Goal: Transaction & Acquisition: Obtain resource

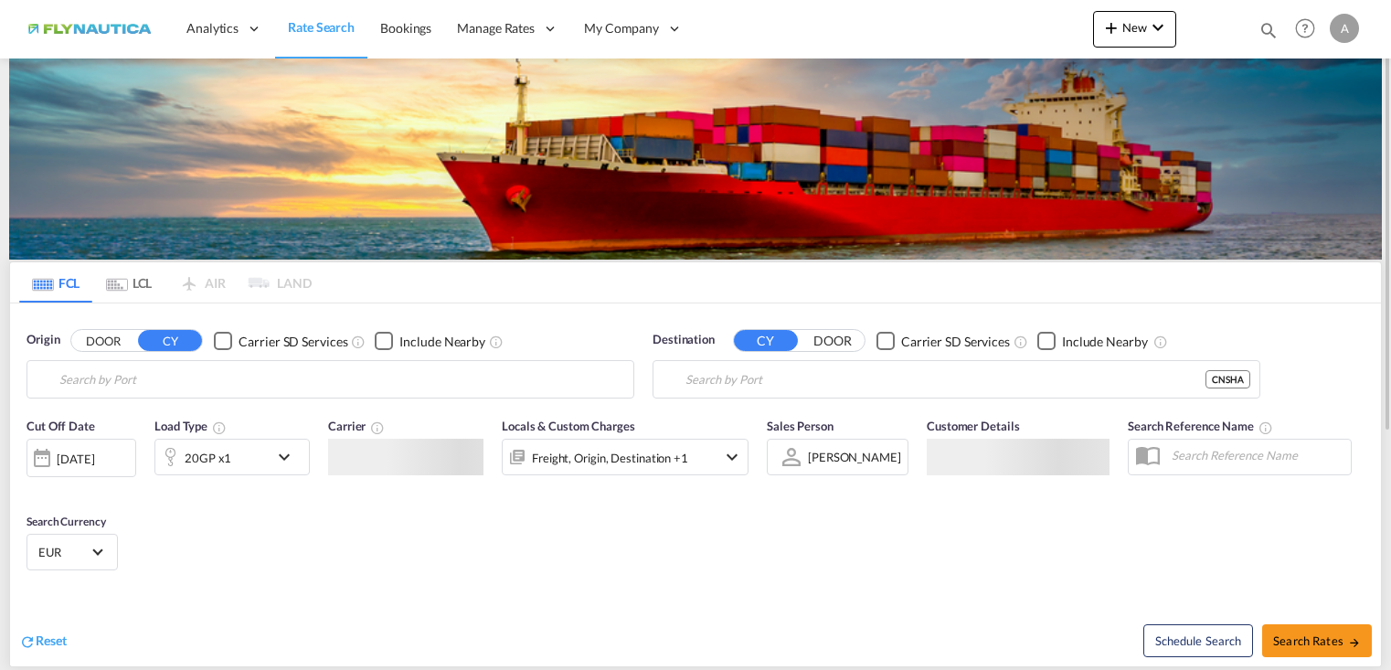
type input "[GEOGRAPHIC_DATA], [GEOGRAPHIC_DATA]"
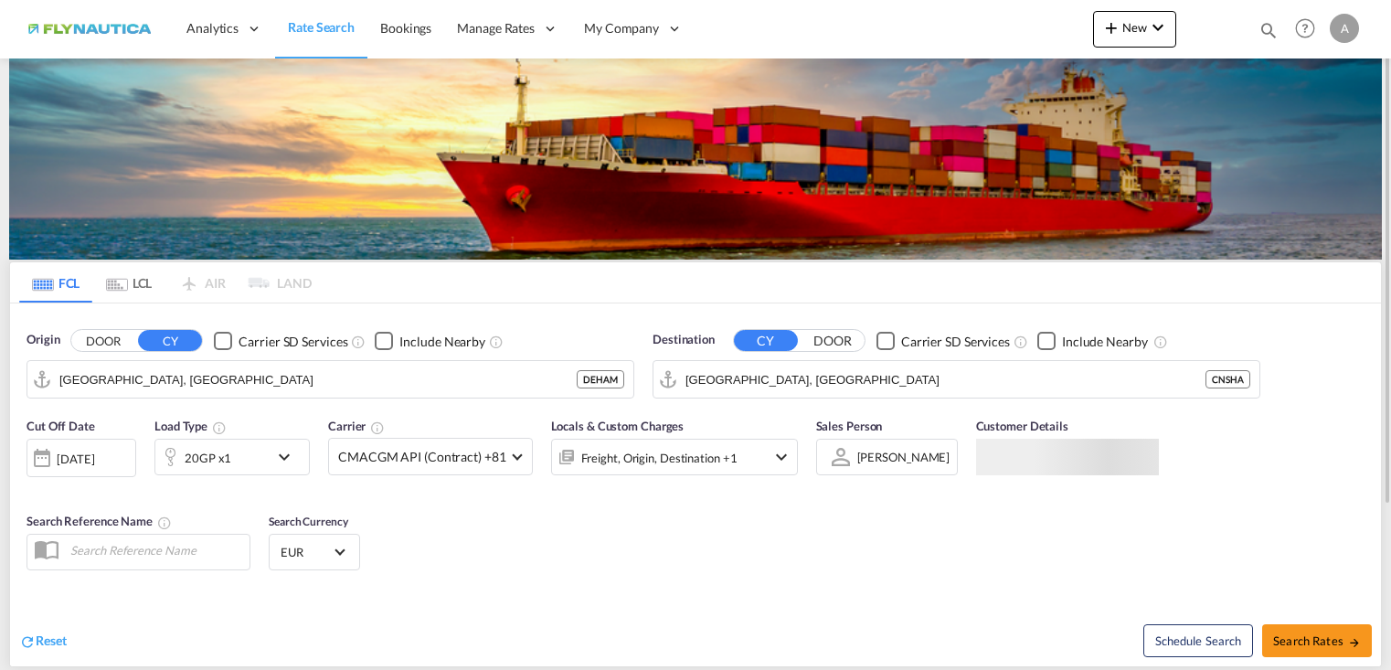
drag, startPoint x: 126, startPoint y: 287, endPoint x: 107, endPoint y: 337, distance: 53.8
click at [126, 288] on md-icon "Use the left and right arrow keys to navigate between tabs" at bounding box center [117, 285] width 22 height 14
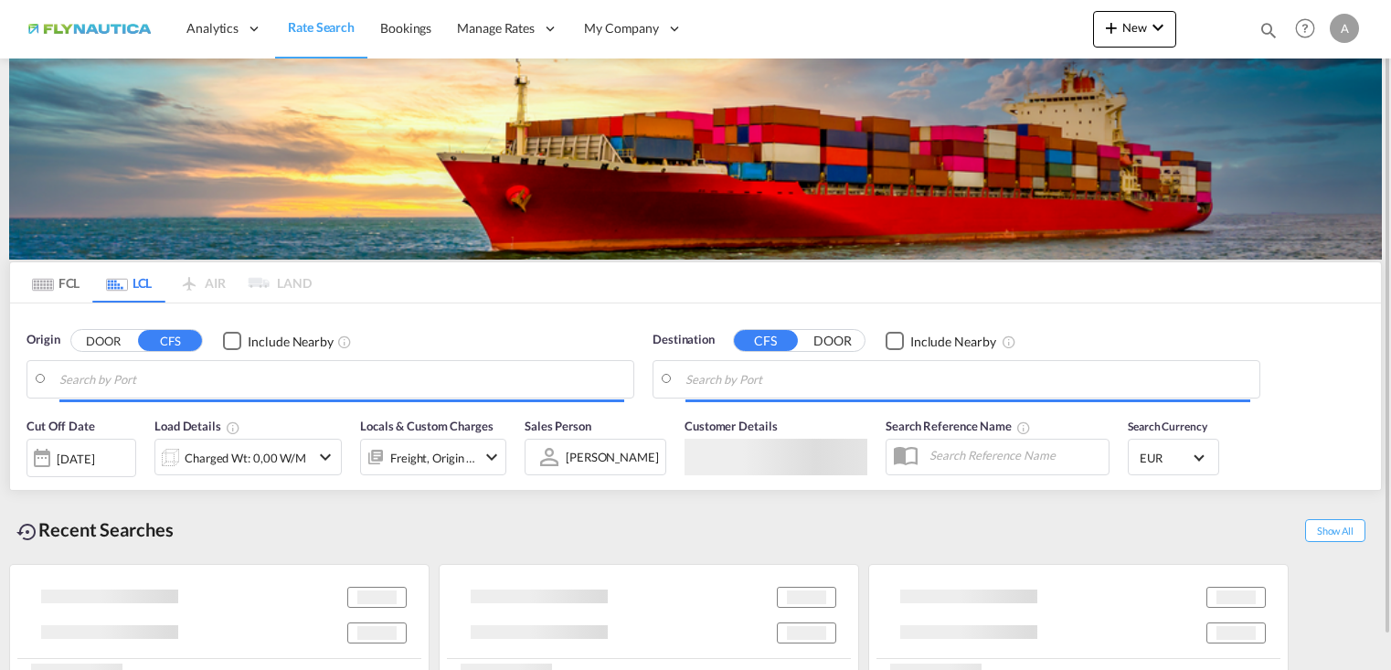
click at [104, 339] on button "DOOR" at bounding box center [103, 341] width 64 height 21
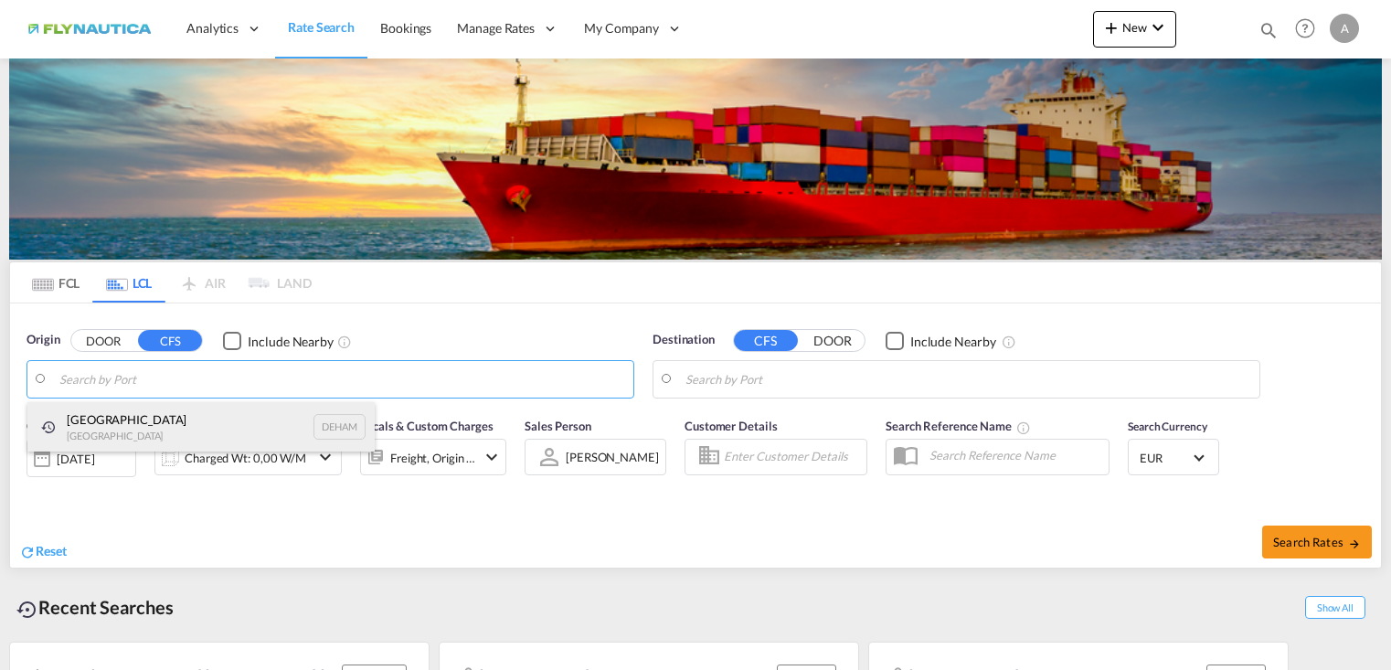
click at [154, 421] on div "[GEOGRAPHIC_DATA] [GEOGRAPHIC_DATA] DEHAM" at bounding box center [200, 426] width 347 height 49
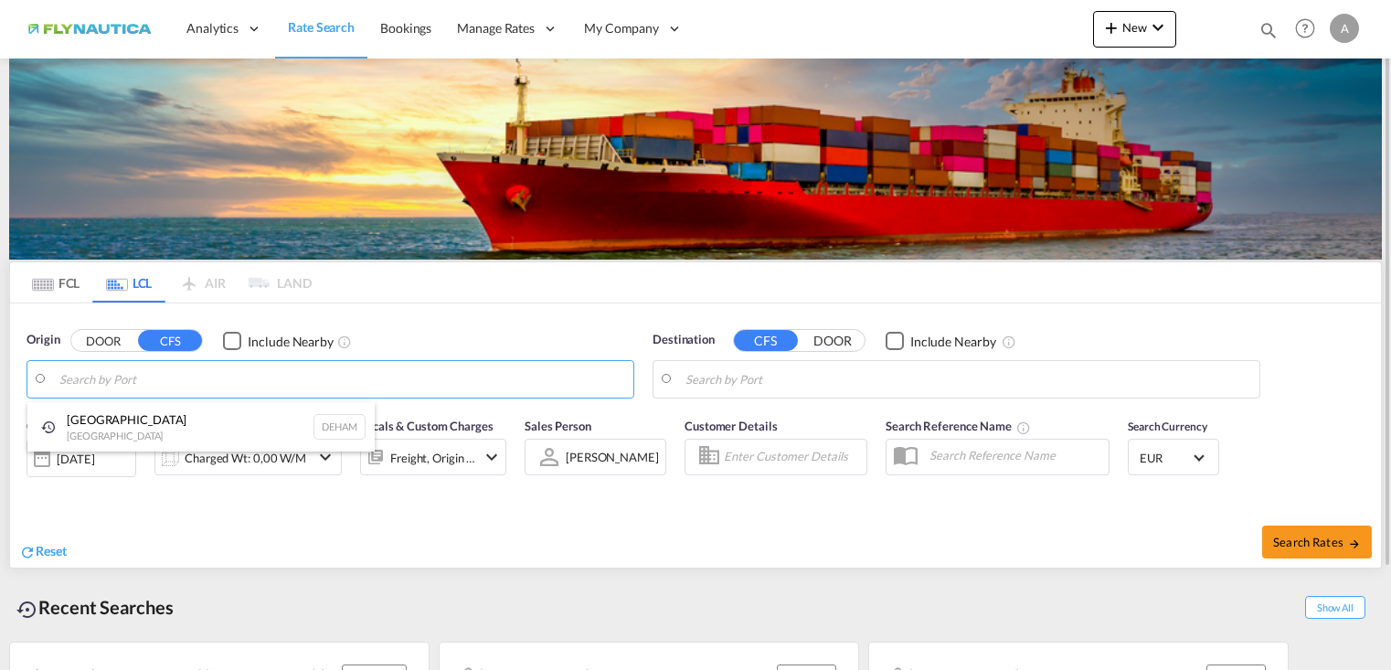
type input "[GEOGRAPHIC_DATA], [GEOGRAPHIC_DATA]"
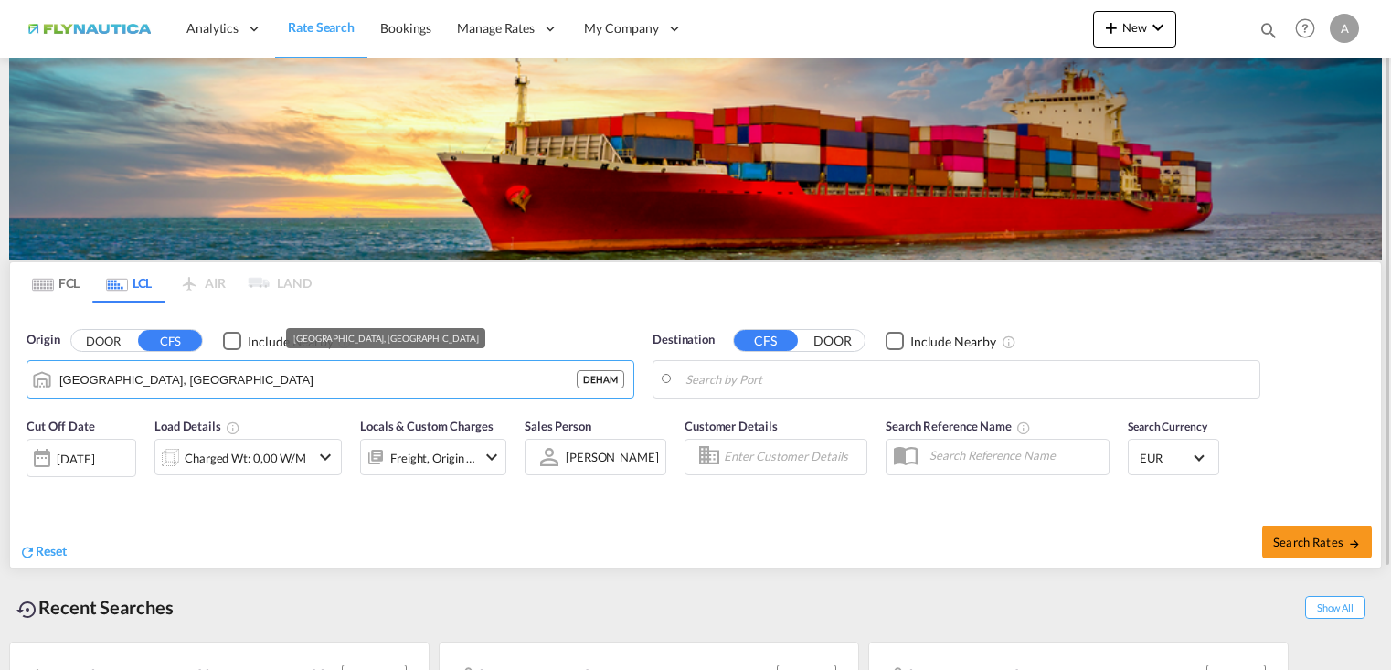
click at [819, 370] on body "Analytics Dashboard Rate Search Bookings Manage Rates My Rate Files" at bounding box center [695, 335] width 1391 height 670
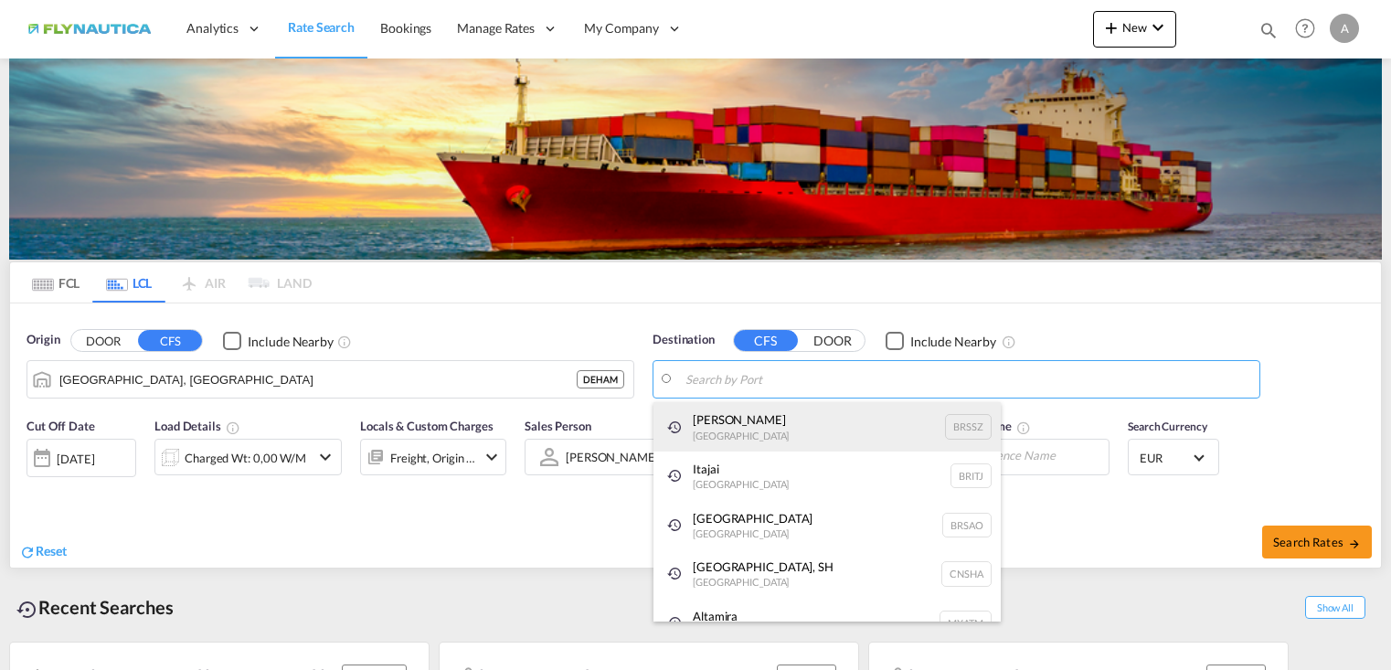
click at [764, 423] on div "[PERSON_NAME] [GEOGRAPHIC_DATA] BRSSZ" at bounding box center [826, 426] width 347 height 49
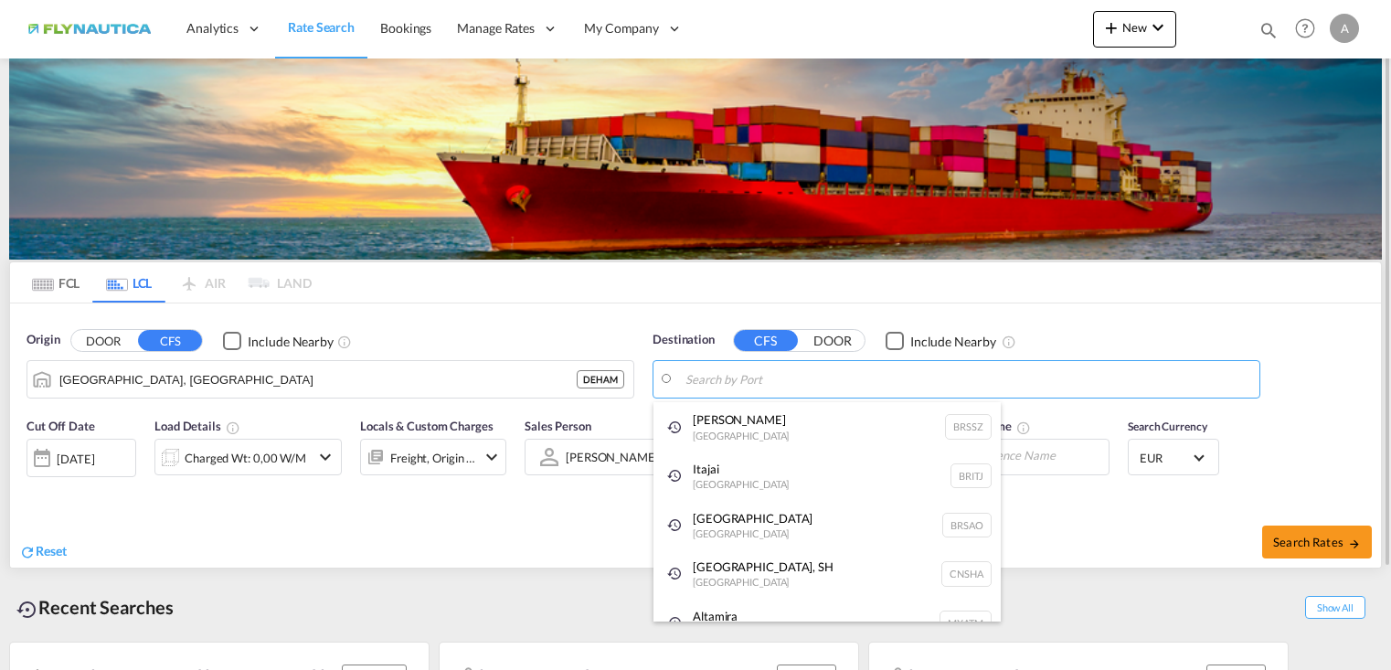
type input "[PERSON_NAME], BRSSZ"
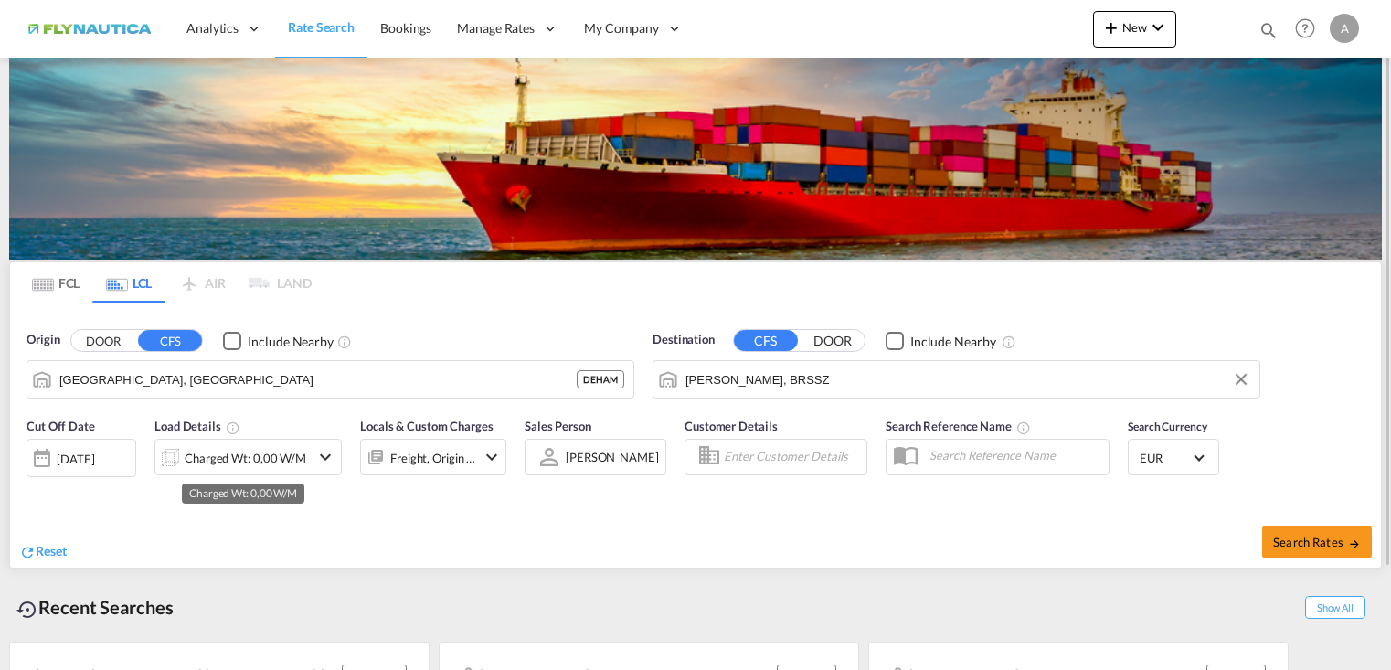
click at [269, 456] on div "Charged Wt: 0,00 W/M" at bounding box center [246, 458] width 122 height 26
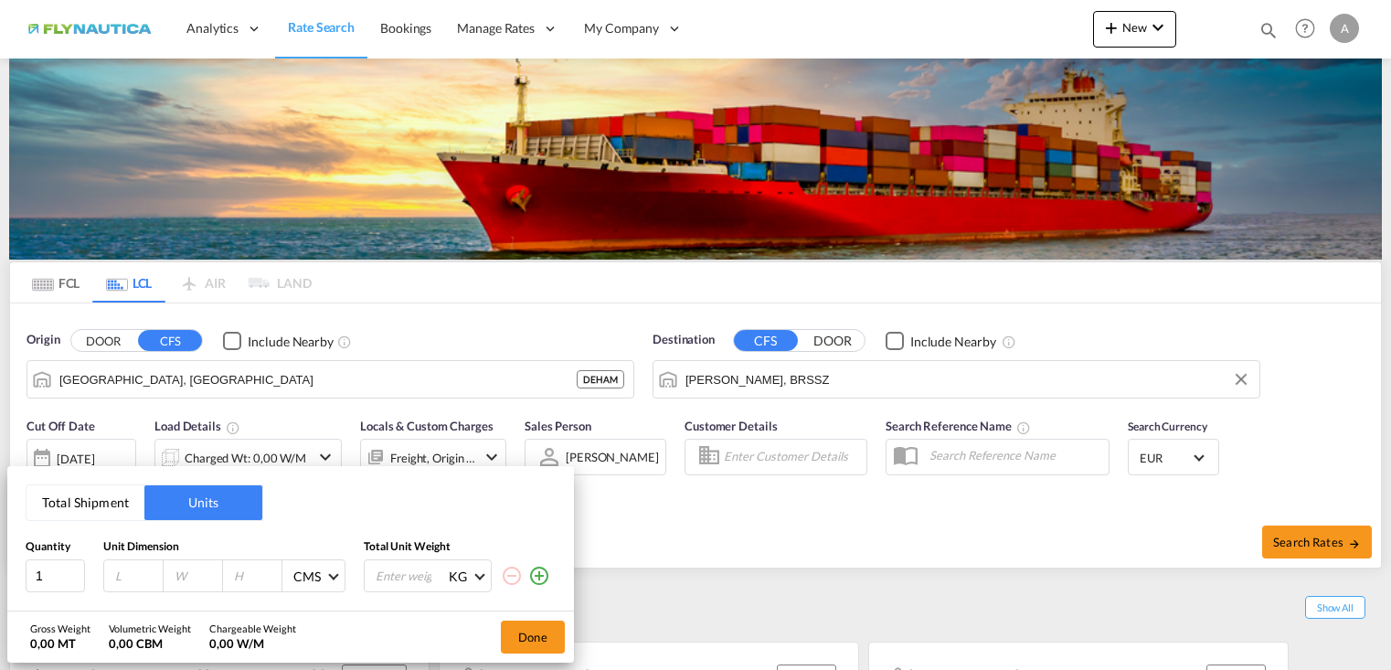
click at [120, 573] on input "number" at bounding box center [137, 575] width 49 height 16
type input "120"
type input "80"
type input "100"
click at [402, 556] on div "Quantity Unit Dimension Total Unit Weight 1 120 80 100 CMS CMS Inches KG KG LB" at bounding box center [291, 565] width 530 height 53
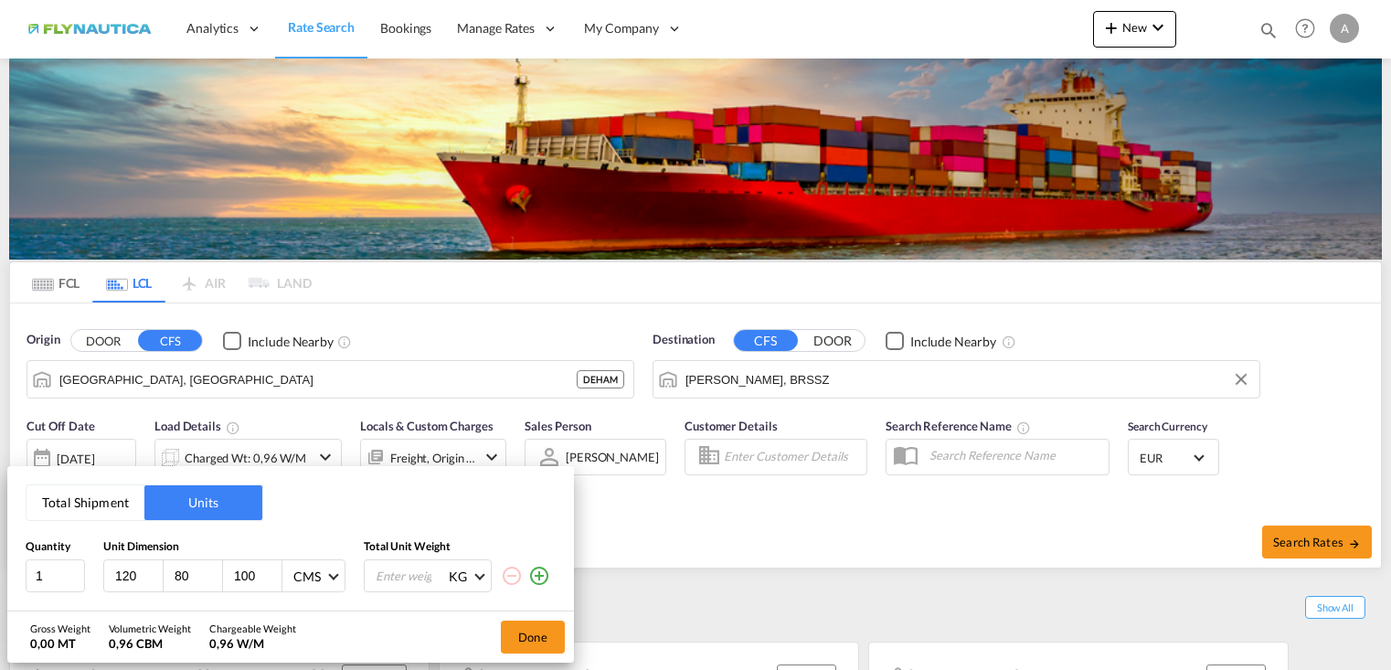
click at [418, 576] on input "number" at bounding box center [410, 575] width 73 height 31
type input "150"
drag, startPoint x: 531, startPoint y: 639, endPoint x: 885, endPoint y: 588, distance: 358.2
click at [531, 639] on button "Done" at bounding box center [533, 636] width 64 height 33
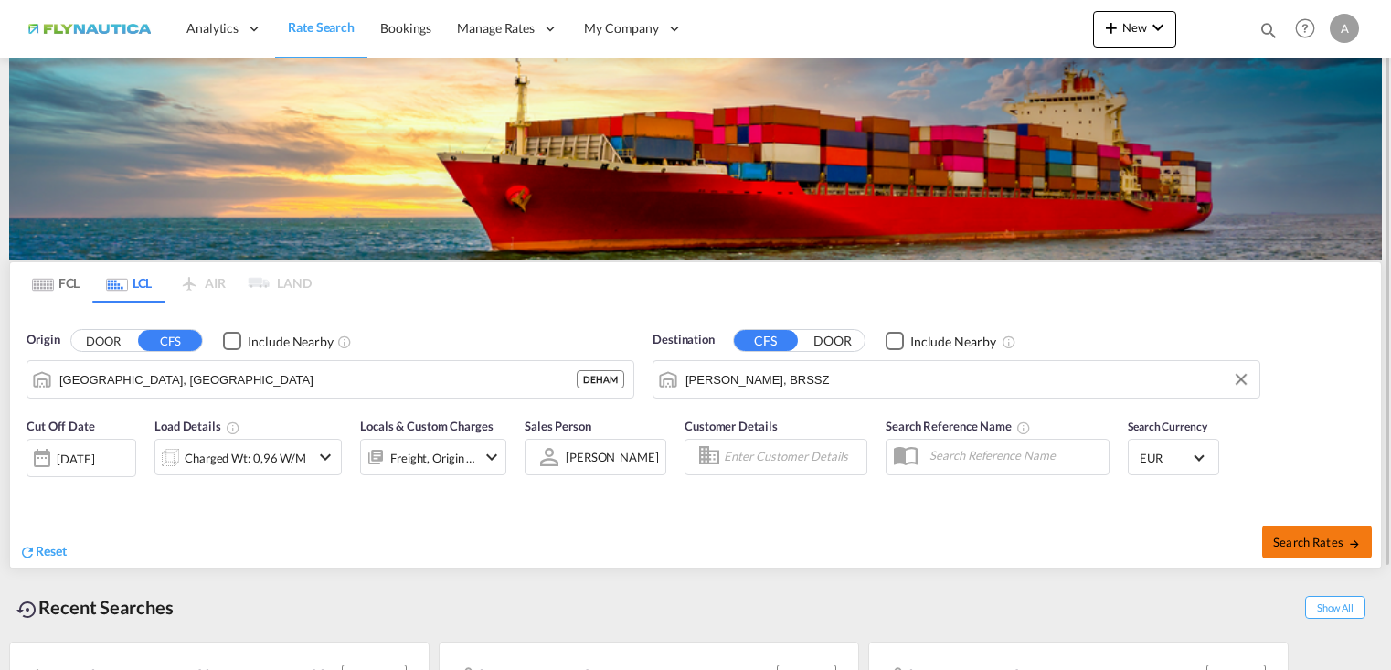
click at [1298, 538] on span "Search Rates" at bounding box center [1317, 542] width 88 height 15
type input "DEHAM to BRSSZ / [DATE]"
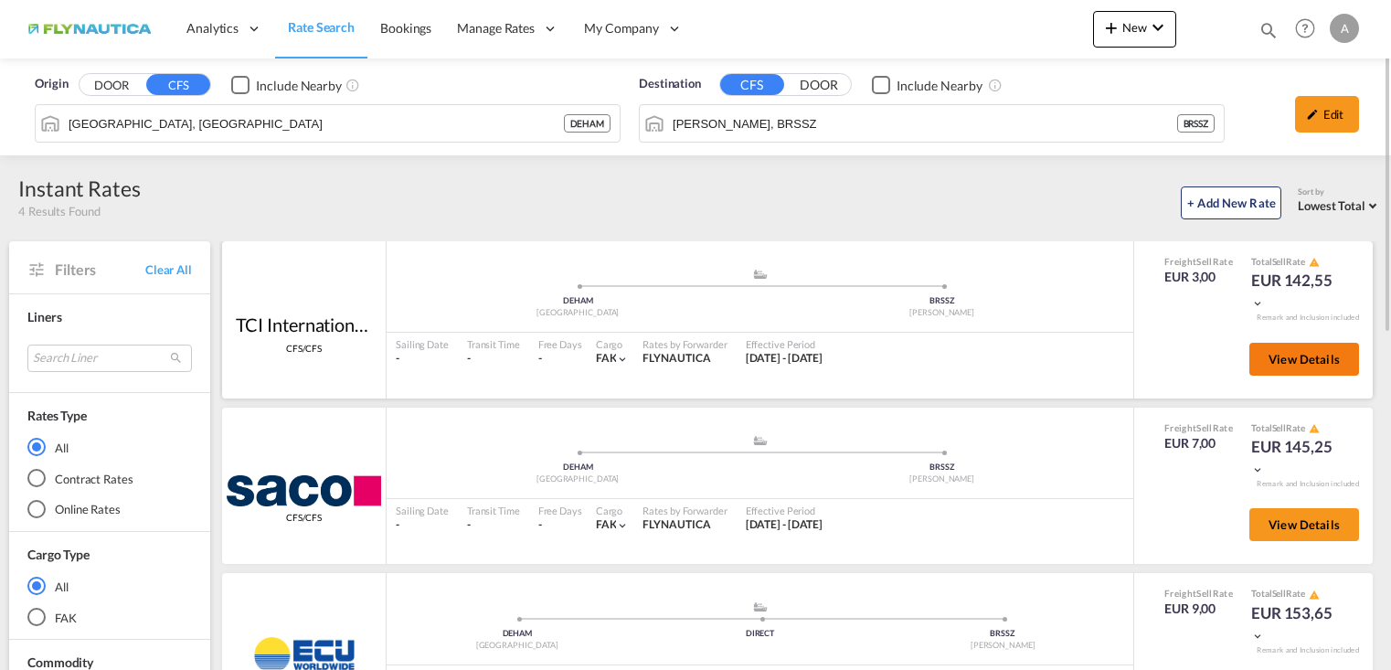
click at [1347, 352] on button "View Details" at bounding box center [1304, 359] width 110 height 33
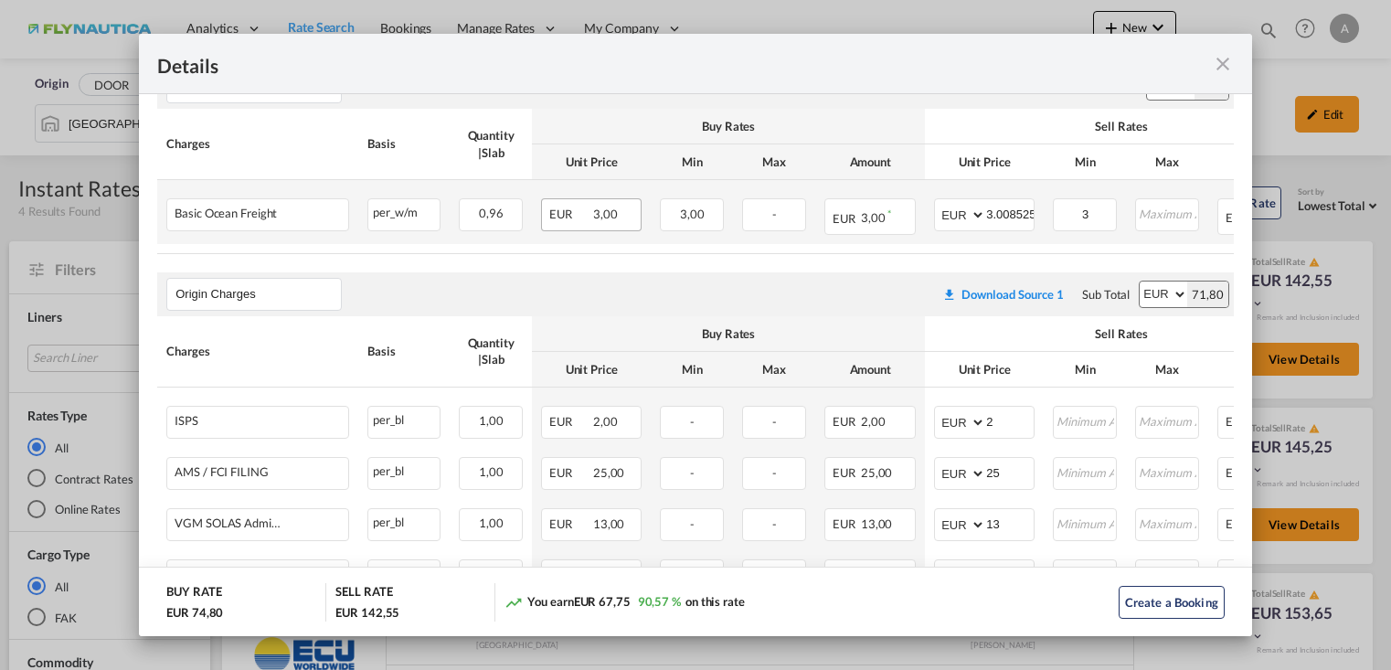
scroll to position [91, 0]
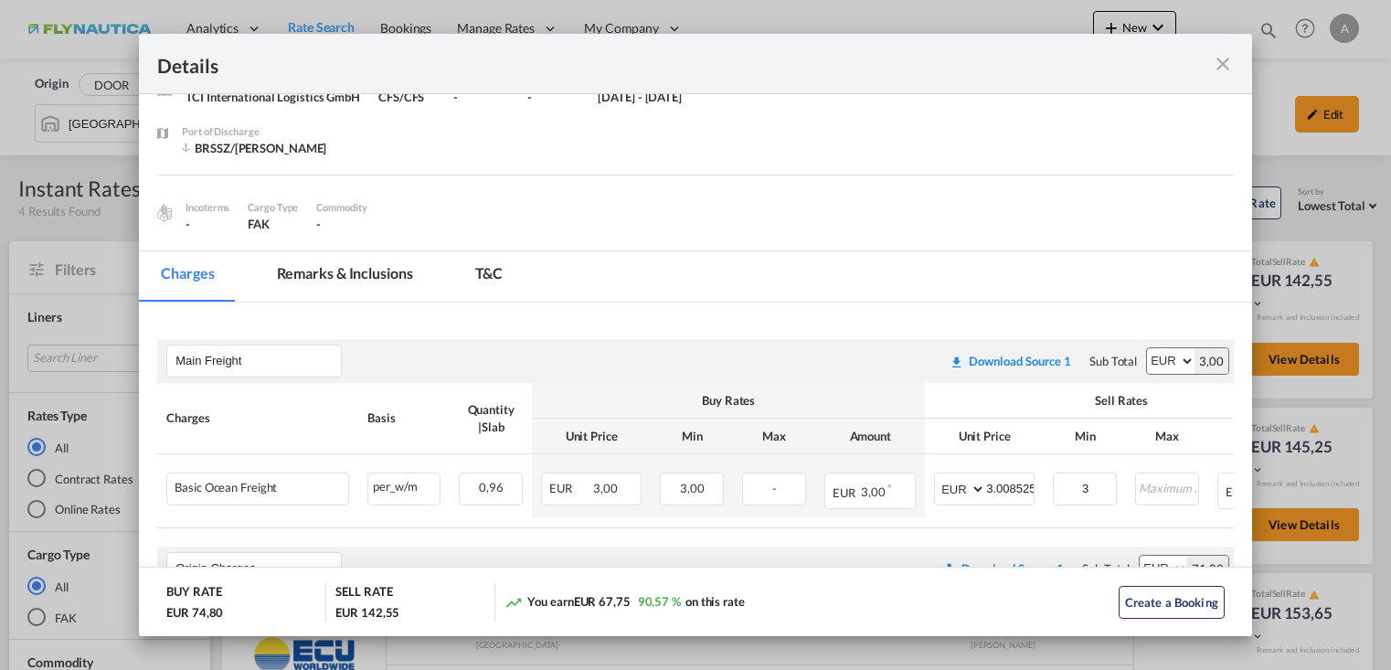
click at [323, 281] on md-tab-item "Remarks & Inclusions" at bounding box center [345, 276] width 180 height 50
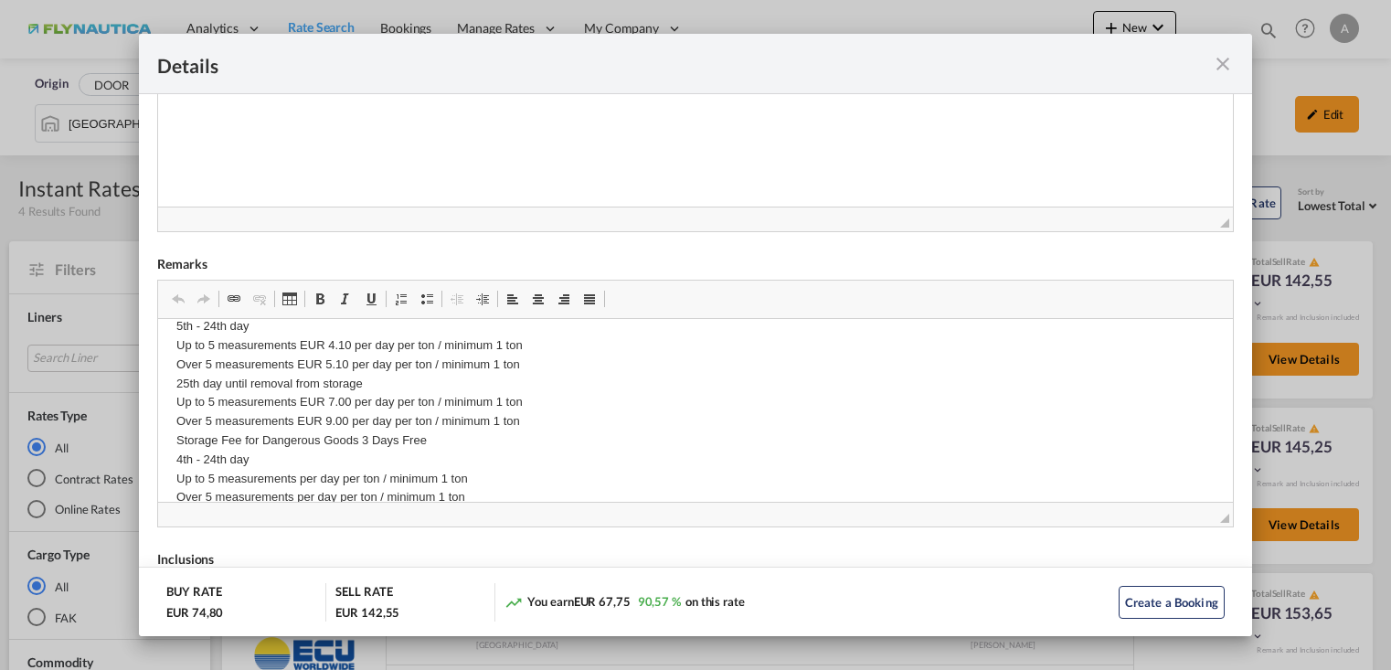
scroll to position [436, 0]
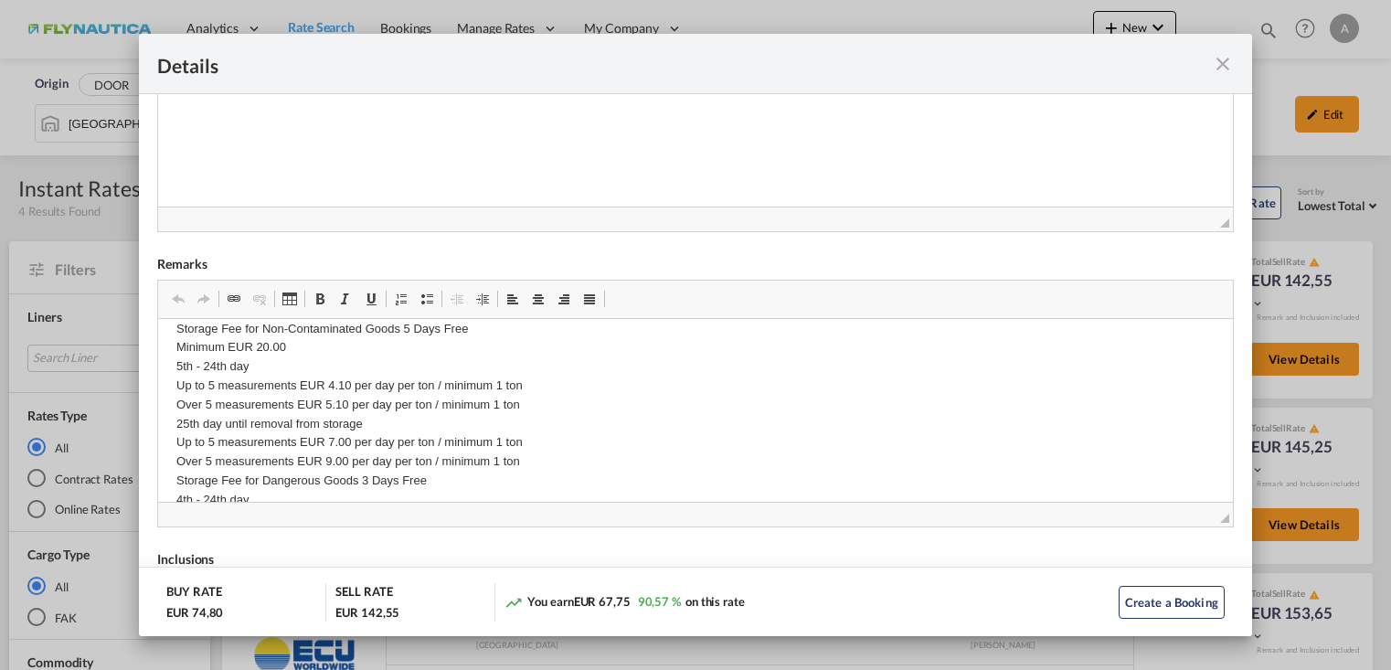
drag, startPoint x: 1228, startPoint y: 68, endPoint x: 1335, endPoint y: 297, distance: 253.0
click at [1228, 68] on md-icon "icon-close fg-AAA8AD m-0 cursor" at bounding box center [1223, 64] width 22 height 22
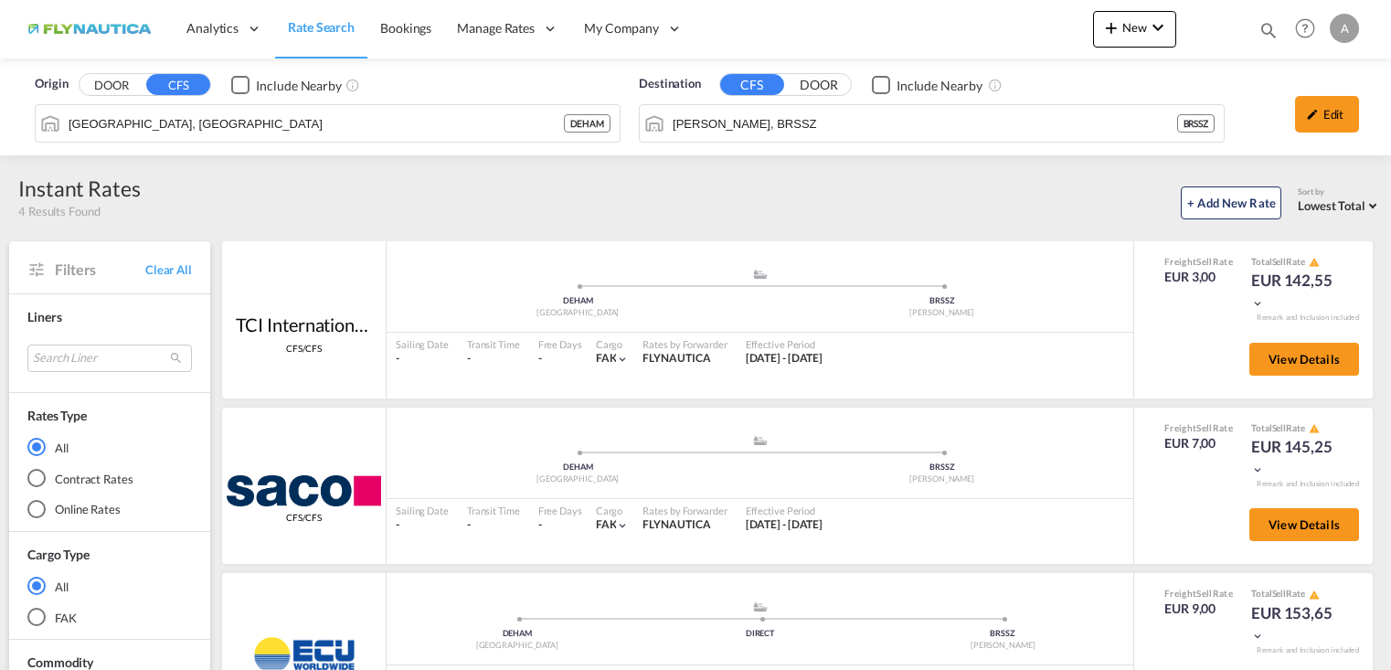
scroll to position [50, 0]
click at [1344, 361] on button "View Details" at bounding box center [1304, 359] width 110 height 33
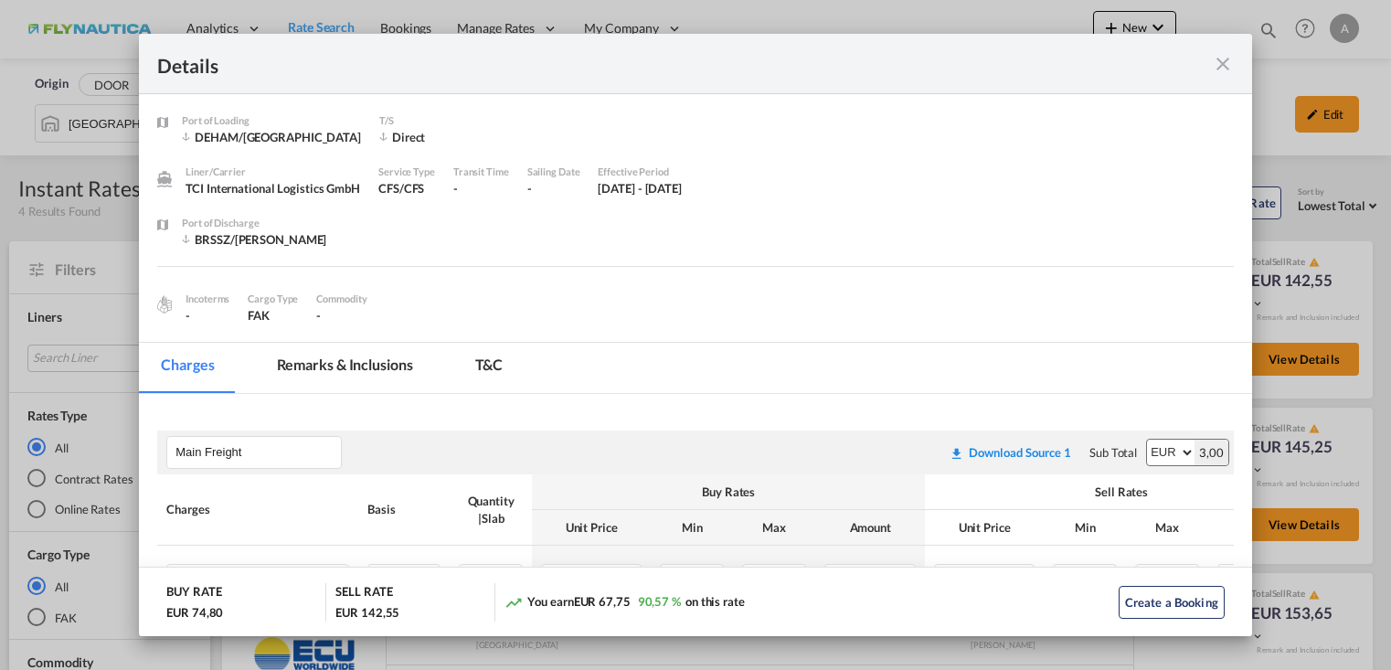
click at [390, 374] on md-tab-item "Remarks & Inclusions" at bounding box center [345, 368] width 180 height 50
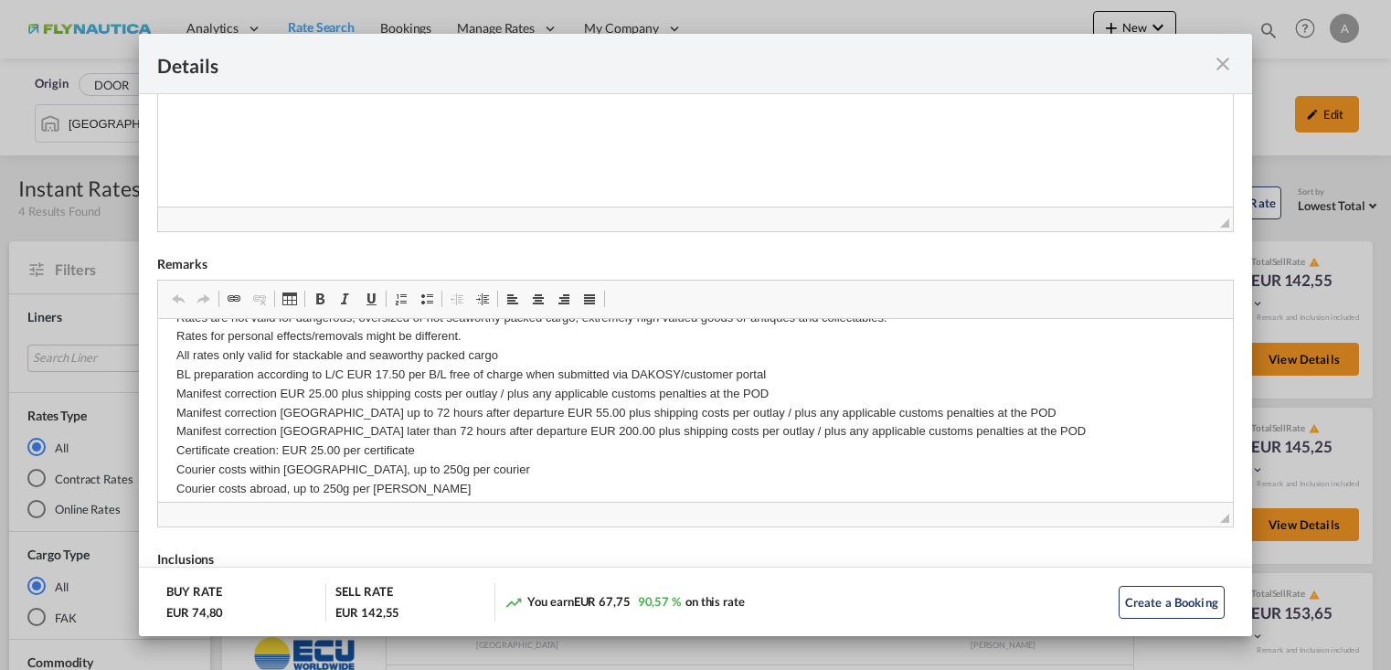
scroll to position [253, 0]
click at [1221, 65] on md-icon "icon-close fg-AAA8AD m-0 cursor" at bounding box center [1223, 64] width 22 height 22
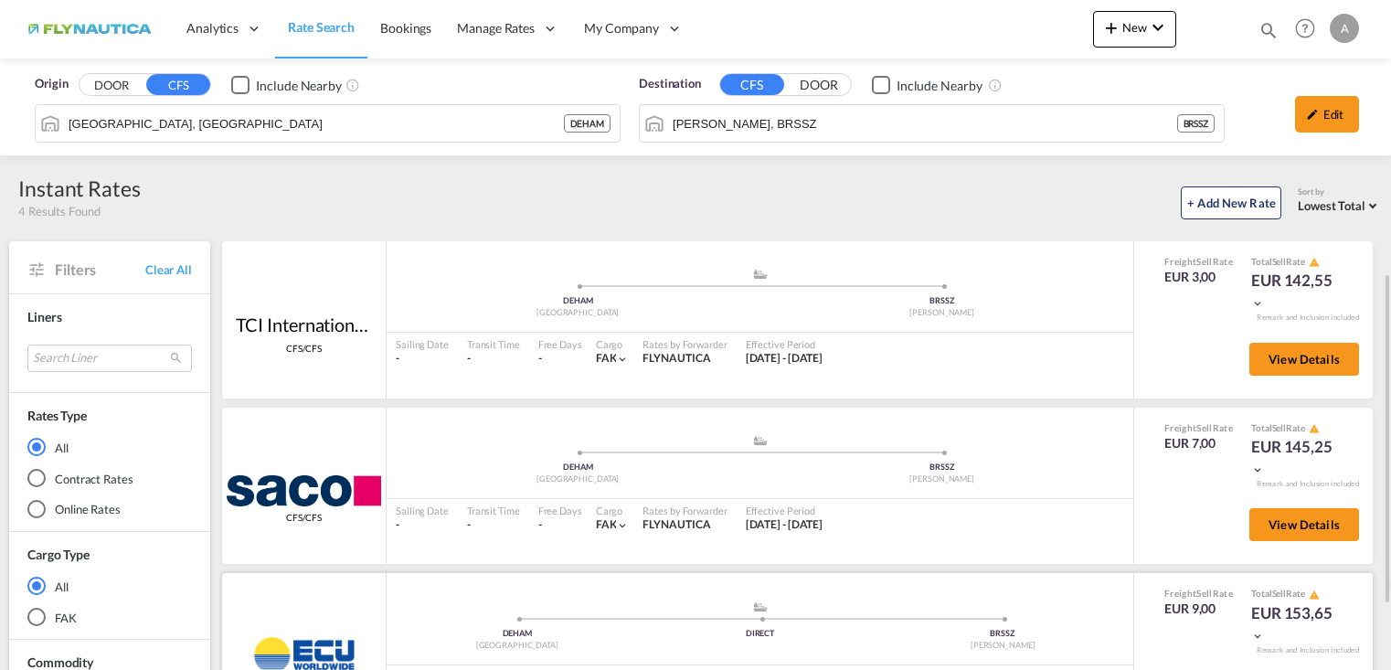
scroll to position [183, 0]
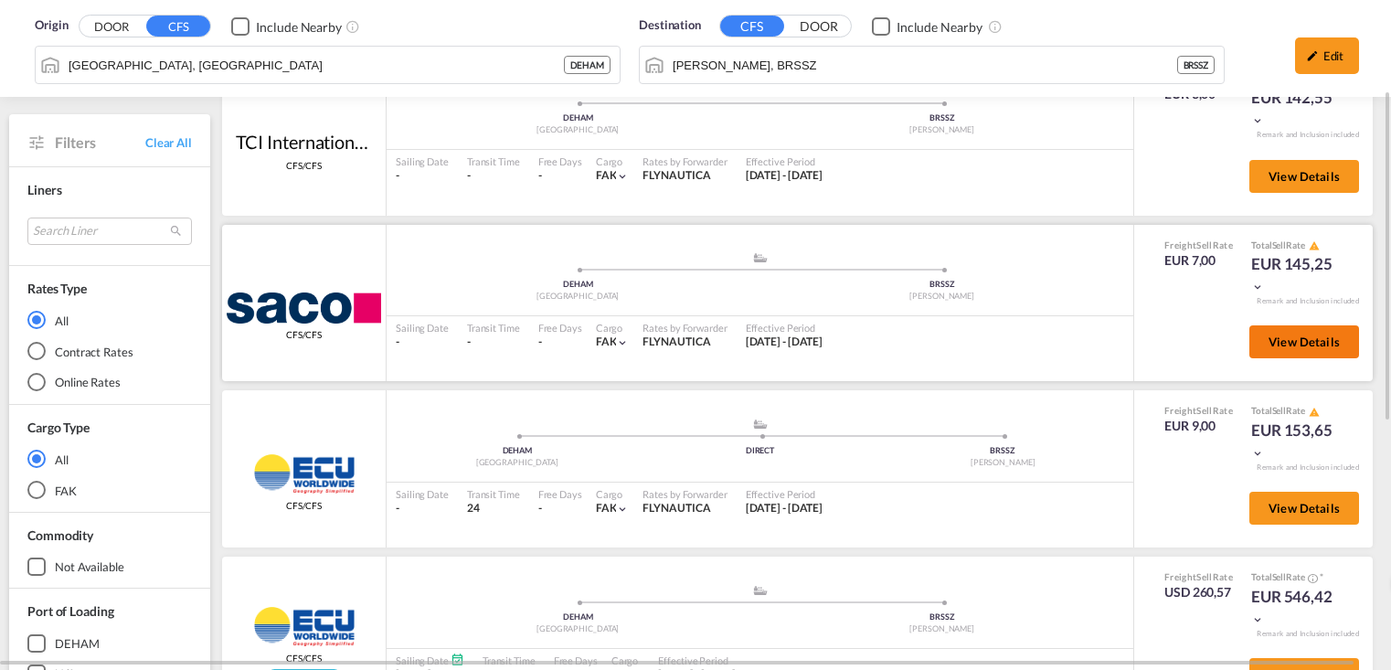
click at [1307, 335] on span "View Details" at bounding box center [1303, 341] width 71 height 15
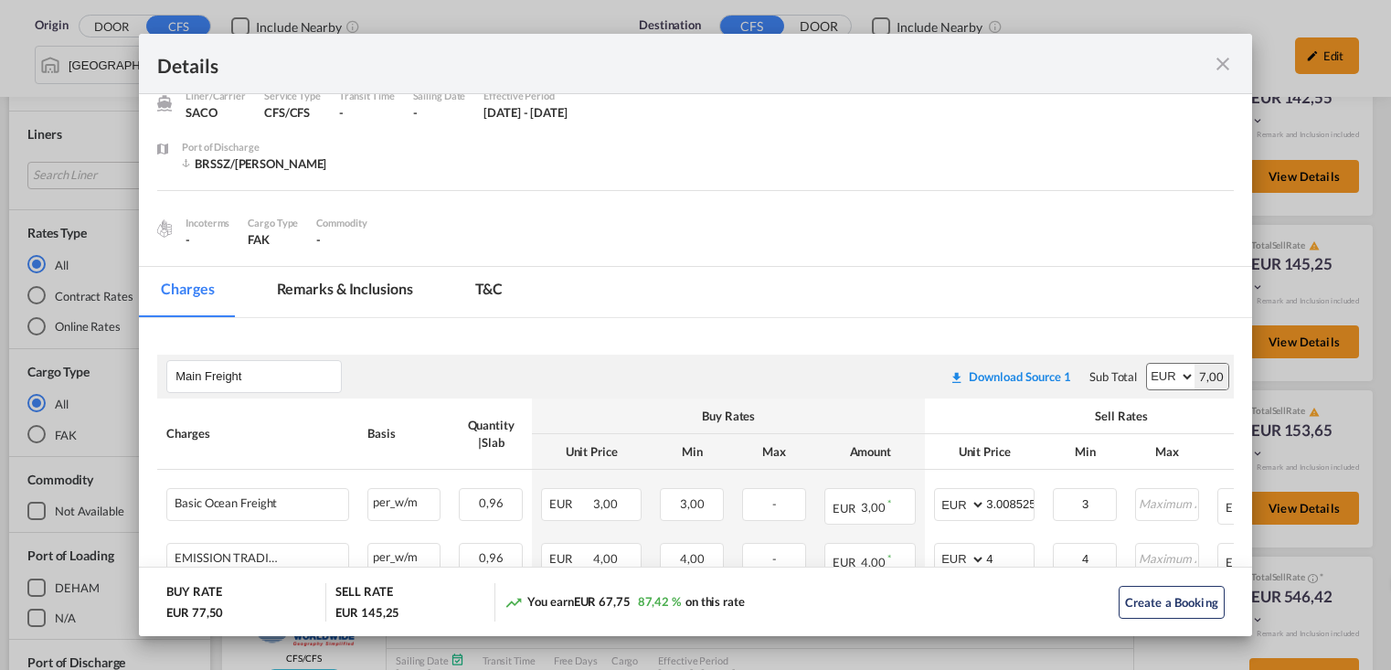
scroll to position [0, 0]
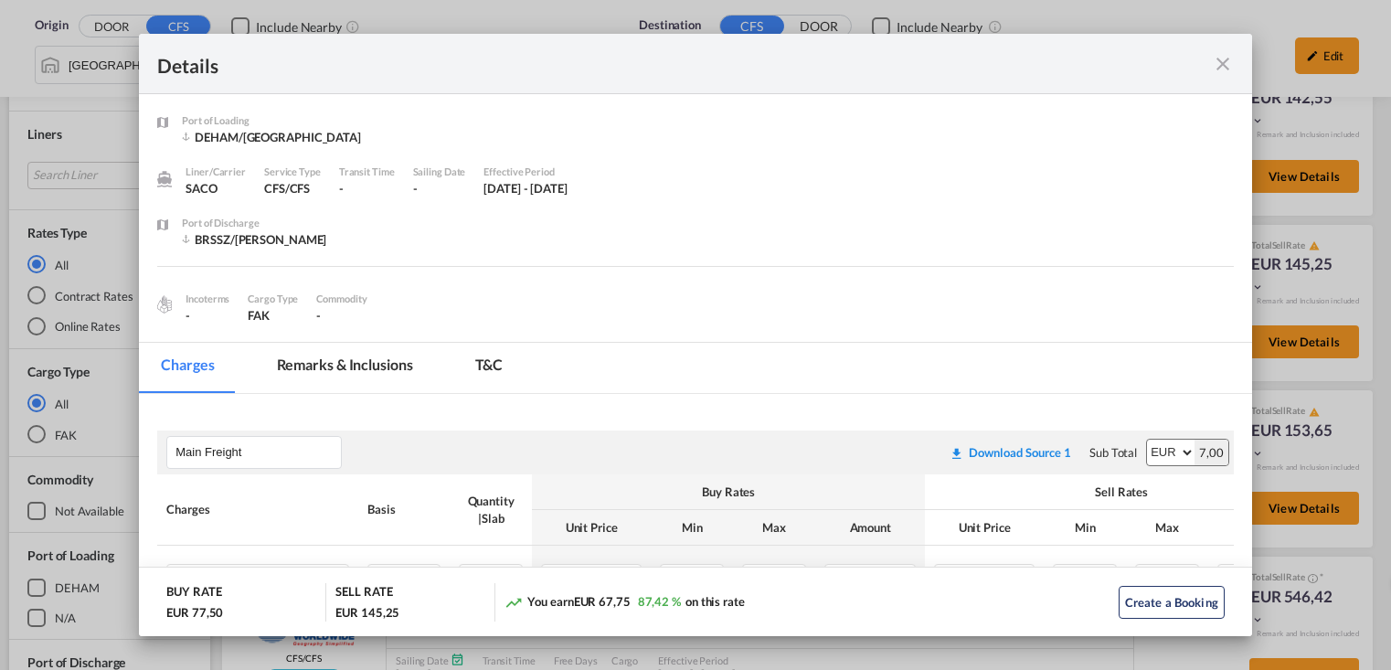
drag, startPoint x: 303, startPoint y: 376, endPoint x: 851, endPoint y: 420, distance: 549.2
click at [304, 376] on md-tab-item "Remarks & Inclusions" at bounding box center [345, 368] width 180 height 50
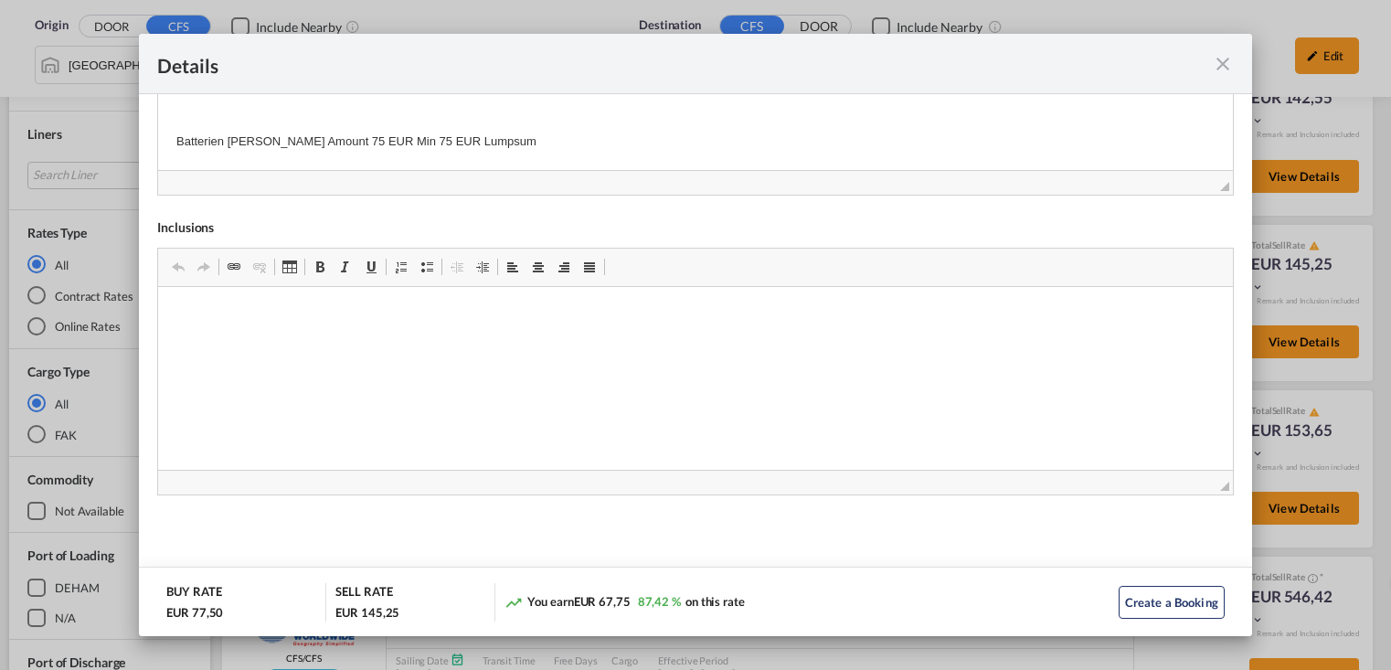
scroll to position [793, 0]
drag, startPoint x: 1222, startPoint y: 68, endPoint x: 1225, endPoint y: 104, distance: 36.7
click at [1222, 67] on md-icon "icon-close fg-AAA8AD m-0 cursor" at bounding box center [1223, 64] width 22 height 22
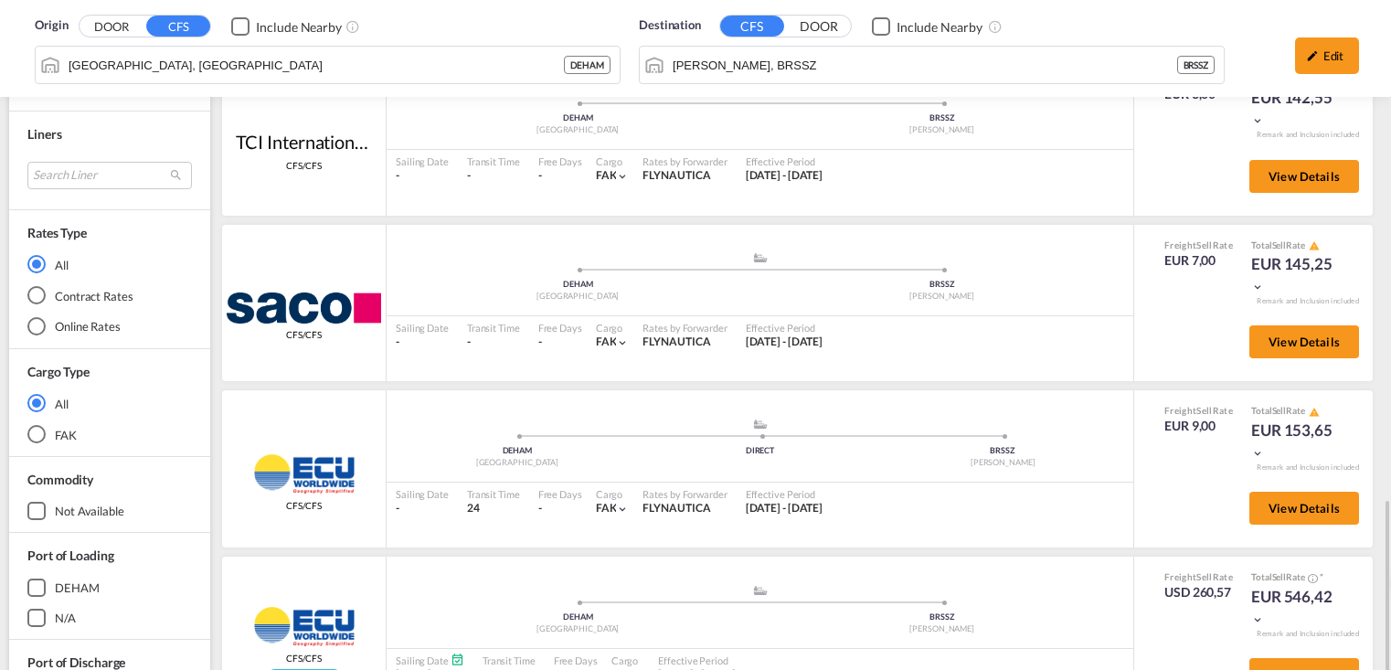
scroll to position [0, 0]
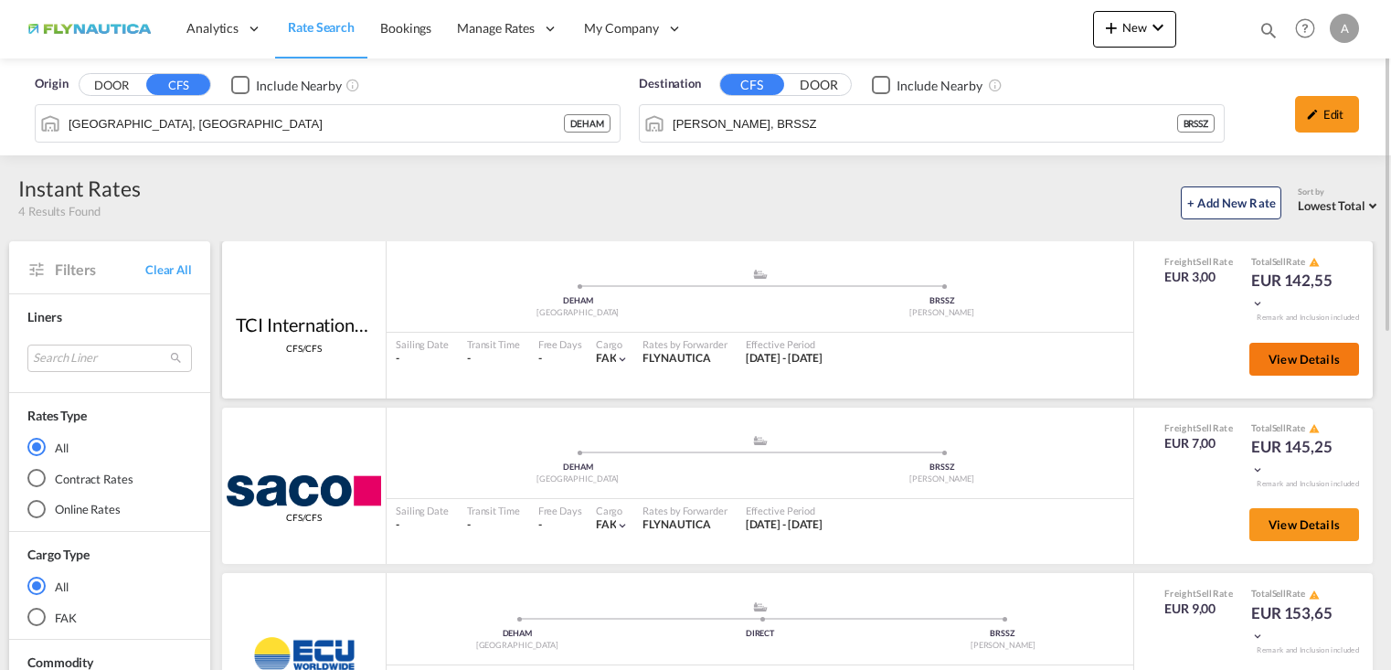
click at [1317, 363] on span "View Details" at bounding box center [1303, 359] width 71 height 15
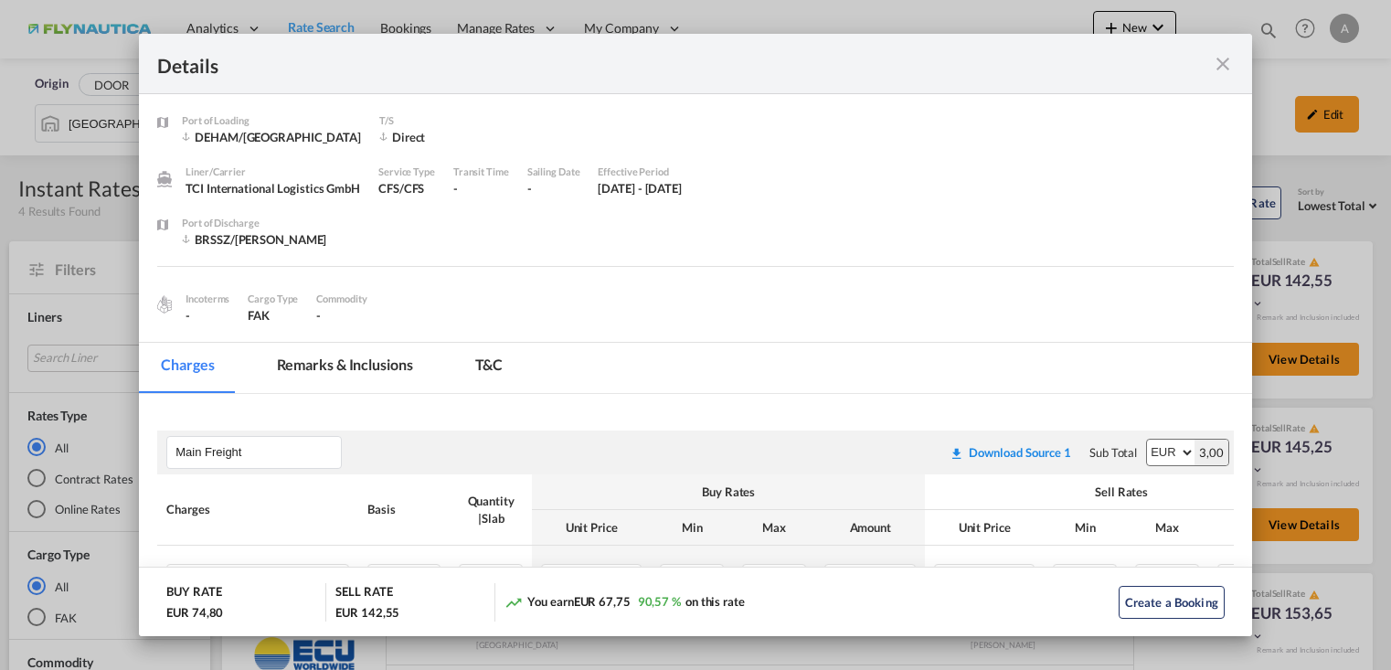
click at [350, 368] on md-tab-item "Remarks & Inclusions" at bounding box center [345, 368] width 180 height 50
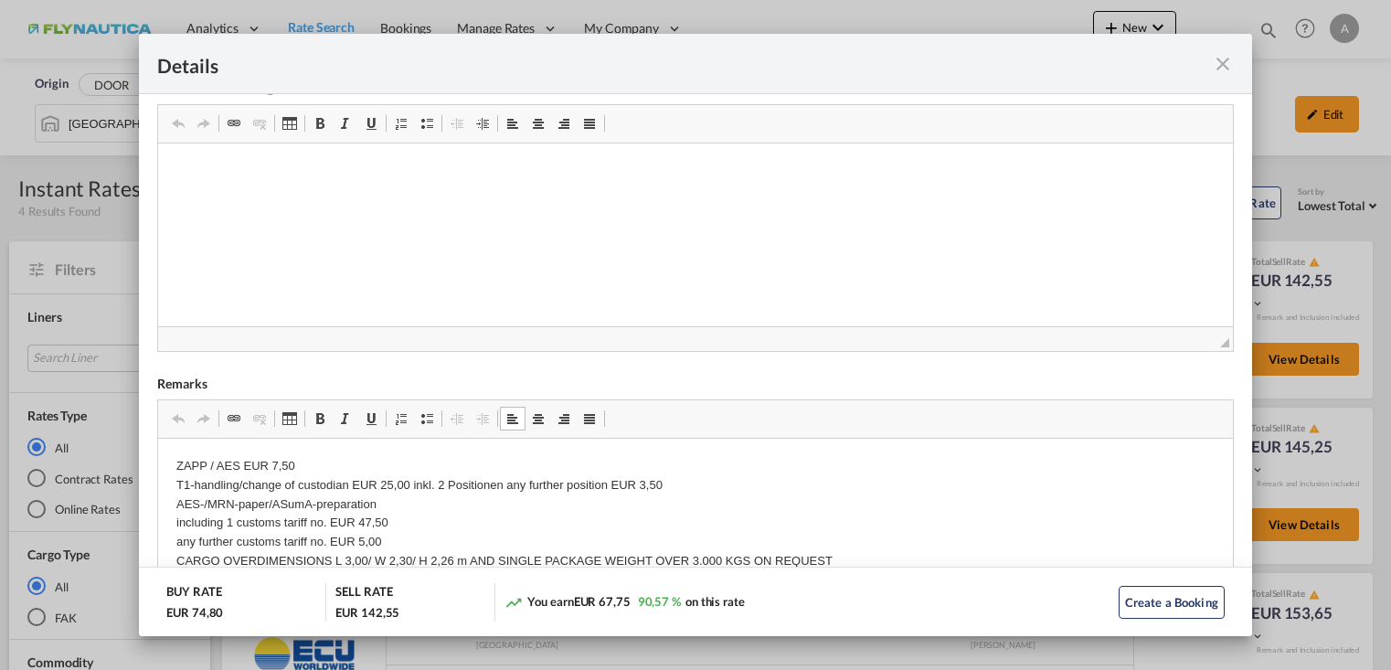
drag, startPoint x: 1012, startPoint y: 543, endPoint x: 231, endPoint y: 500, distance: 781.5
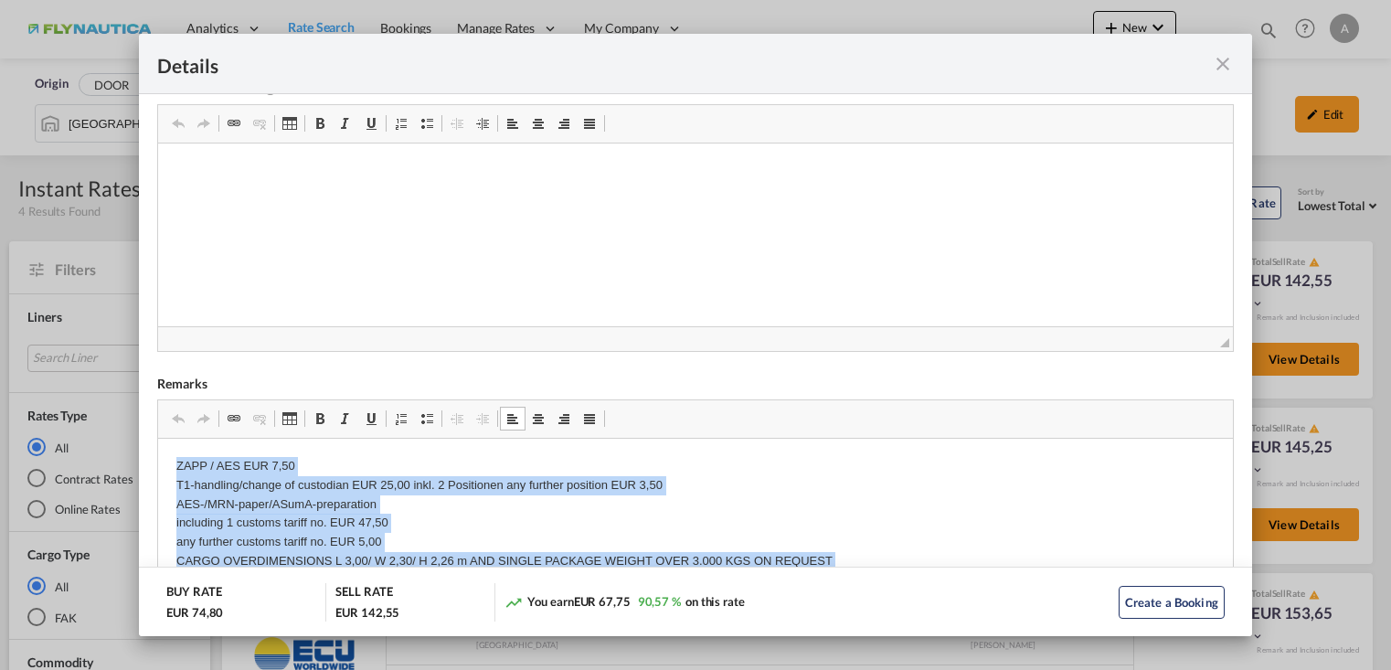
scroll to position [3, 0]
drag, startPoint x: 173, startPoint y: 463, endPoint x: 421, endPoint y: 575, distance: 272.4
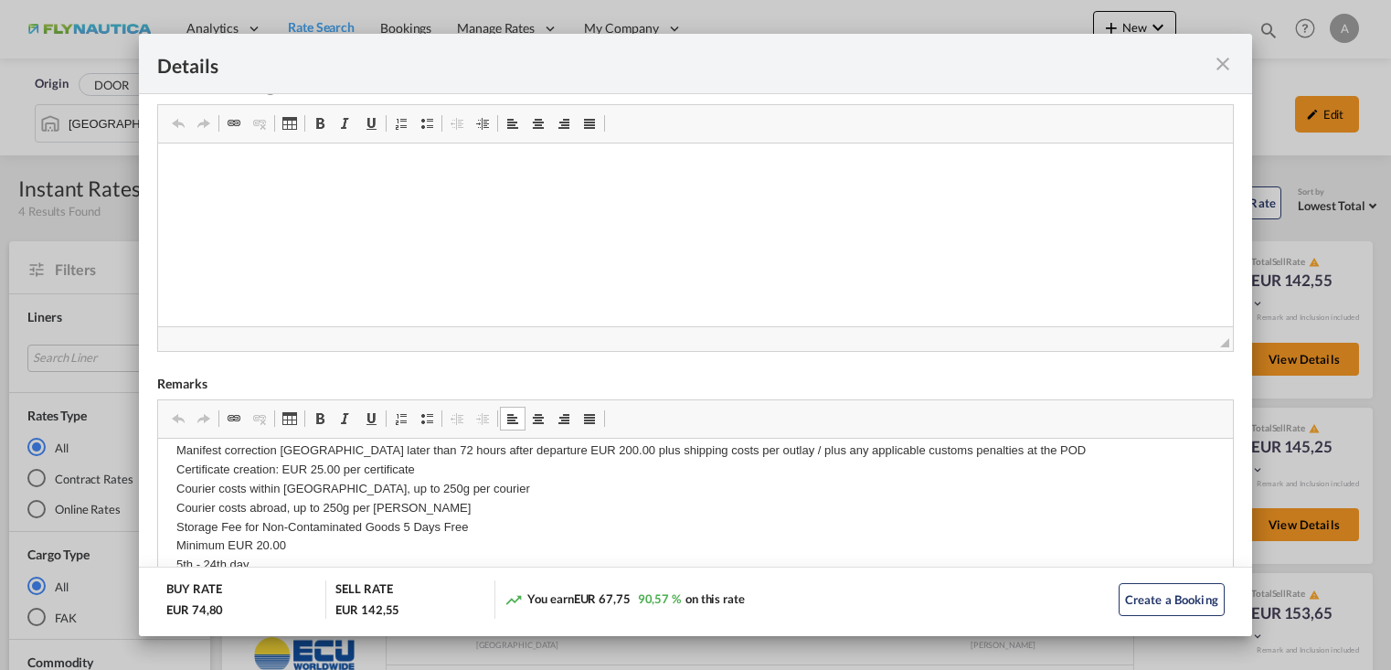
scroll to position [365, 0]
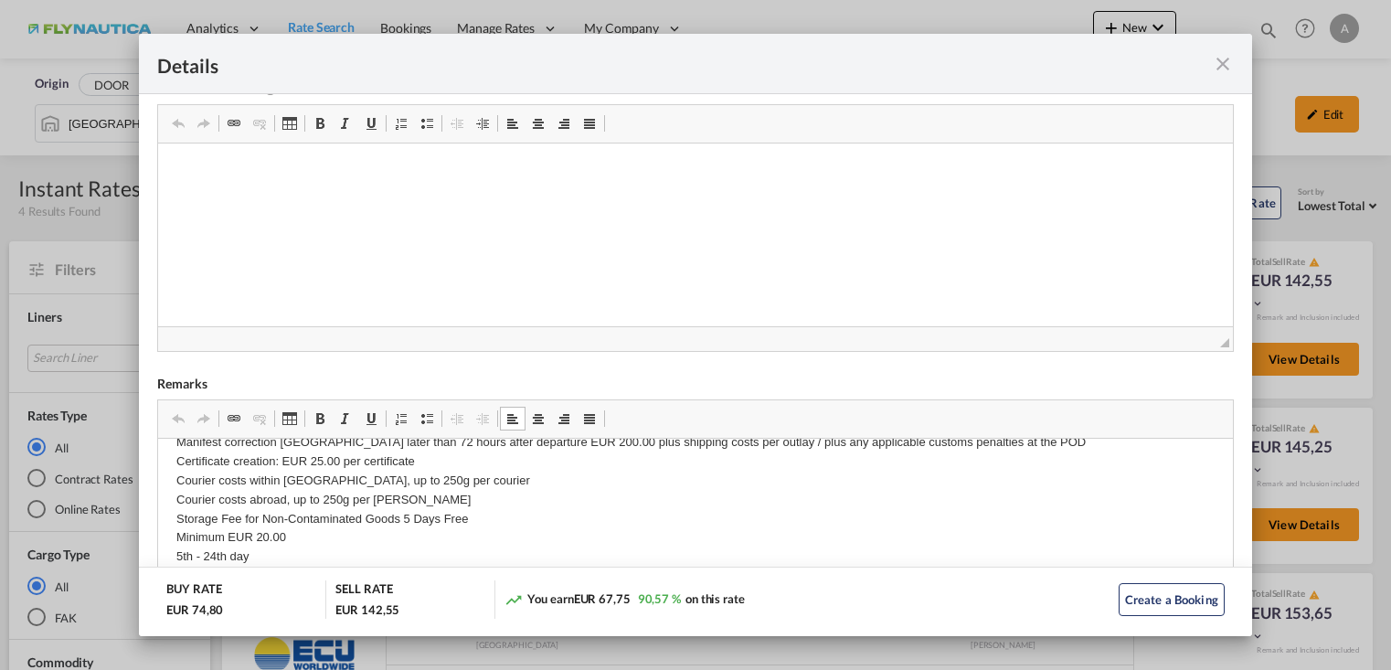
click at [771, 528] on p "ZAPP / AES EUR 7,50 T1-handling/change of custodian EUR 25,00 inkl. 2 Positione…" at bounding box center [695, 441] width 1038 height 703
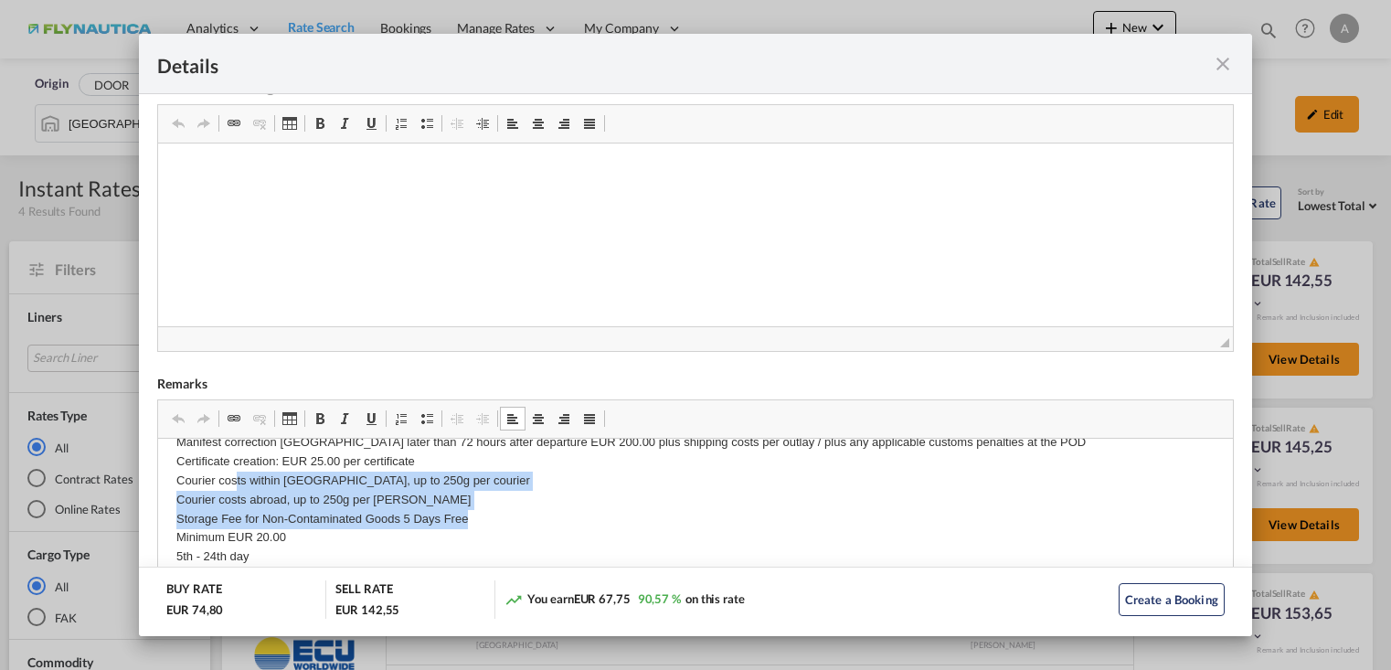
drag, startPoint x: 469, startPoint y: 528, endPoint x: 217, endPoint y: 477, distance: 256.4
click at [224, 477] on p "ZAPP / AES EUR 7,50 T1-handling/change of custodian EUR 25,00 inkl. 2 Positione…" at bounding box center [695, 441] width 1038 height 703
drag, startPoint x: 533, startPoint y: 516, endPoint x: 724, endPoint y: 545, distance: 193.1
click at [535, 516] on p "ZAPP / AES EUR 7,50 T1-handling/change of custodian EUR 25,00 inkl. 2 Positione…" at bounding box center [695, 441] width 1038 height 703
click at [461, 522] on p "ZAPP / AES EUR 7,50 T1-handling/change of custodian EUR 25,00 inkl. 2 Positione…" at bounding box center [695, 441] width 1038 height 703
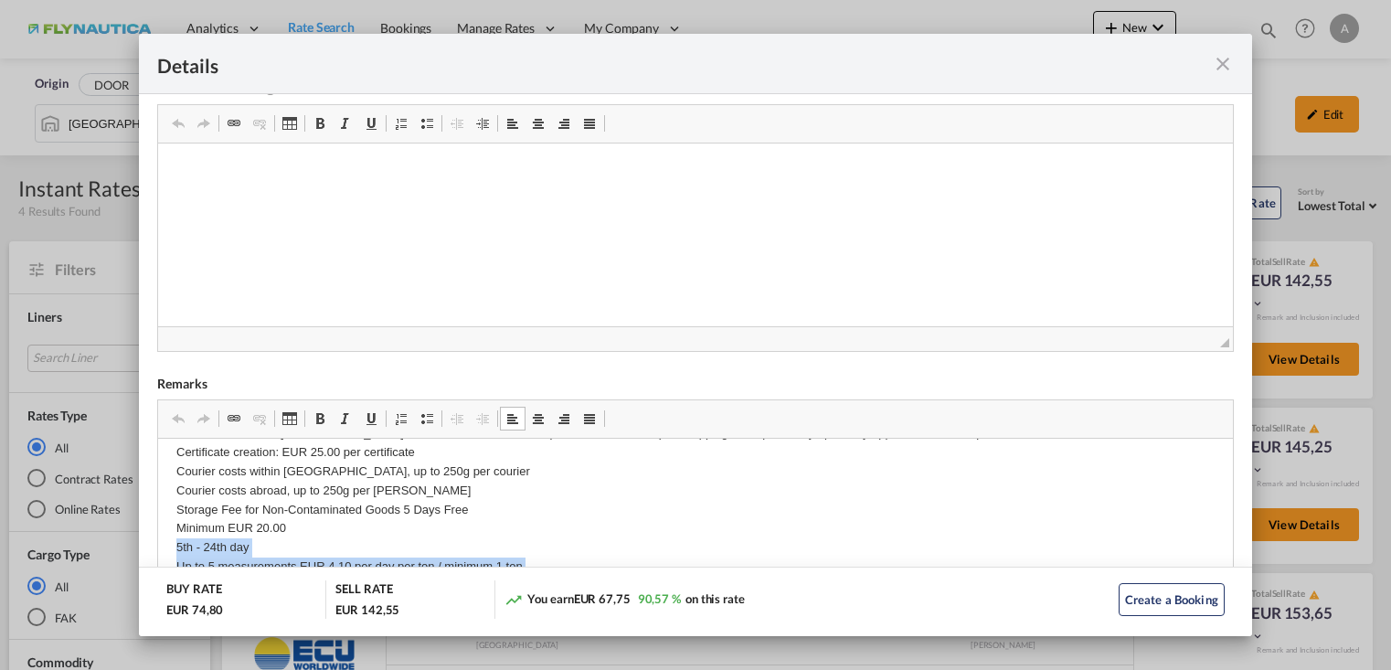
scroll to position [375, 0]
click at [249, 529] on p "ZAPP / AES EUR 7,50 T1-handling/change of custodian EUR 25,00 inkl. 2 Positione…" at bounding box center [695, 432] width 1038 height 703
click at [510, 520] on p "ZAPP / AES EUR 7,50 T1-handling/change of custodian EUR 25,00 inkl. 2 Positione…" at bounding box center [695, 432] width 1038 height 703
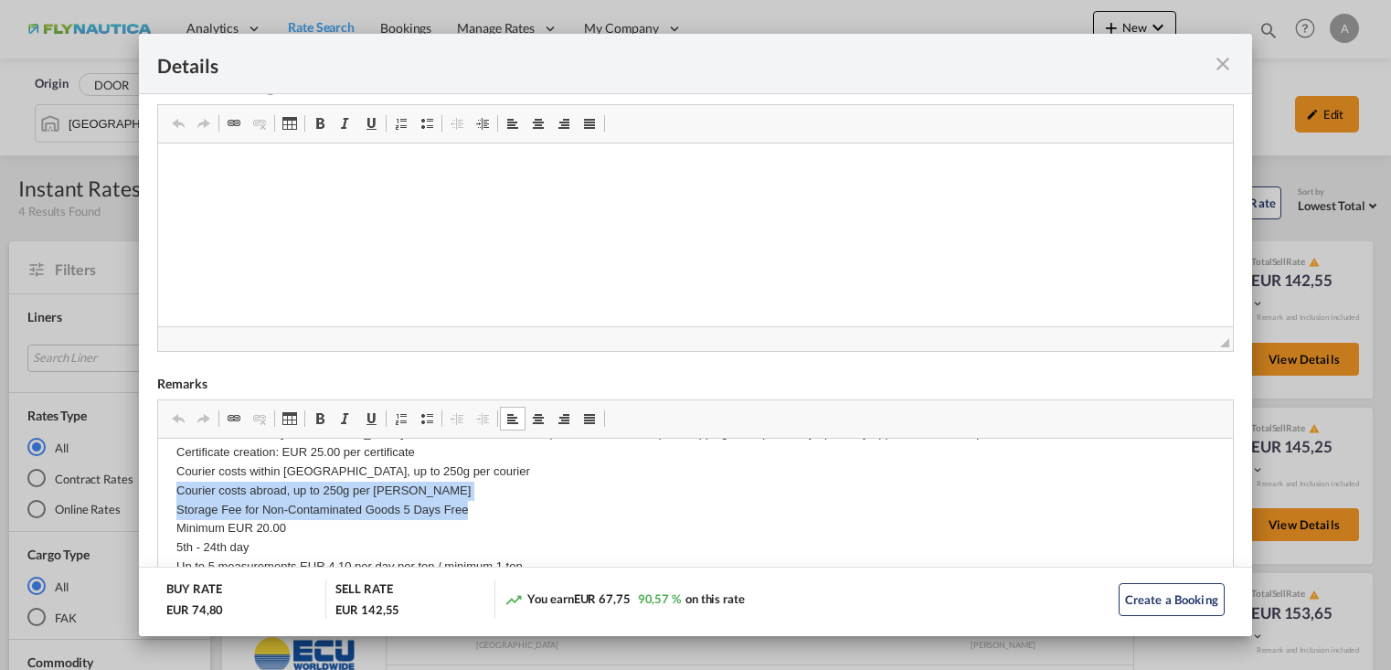
drag, startPoint x: 466, startPoint y: 505, endPoint x: 178, endPoint y: 483, distance: 288.7
click at [178, 483] on p "ZAPP / AES EUR 7,50 T1-handling/change of custodian EUR 25,00 inkl. 2 Positione…" at bounding box center [695, 432] width 1038 height 703
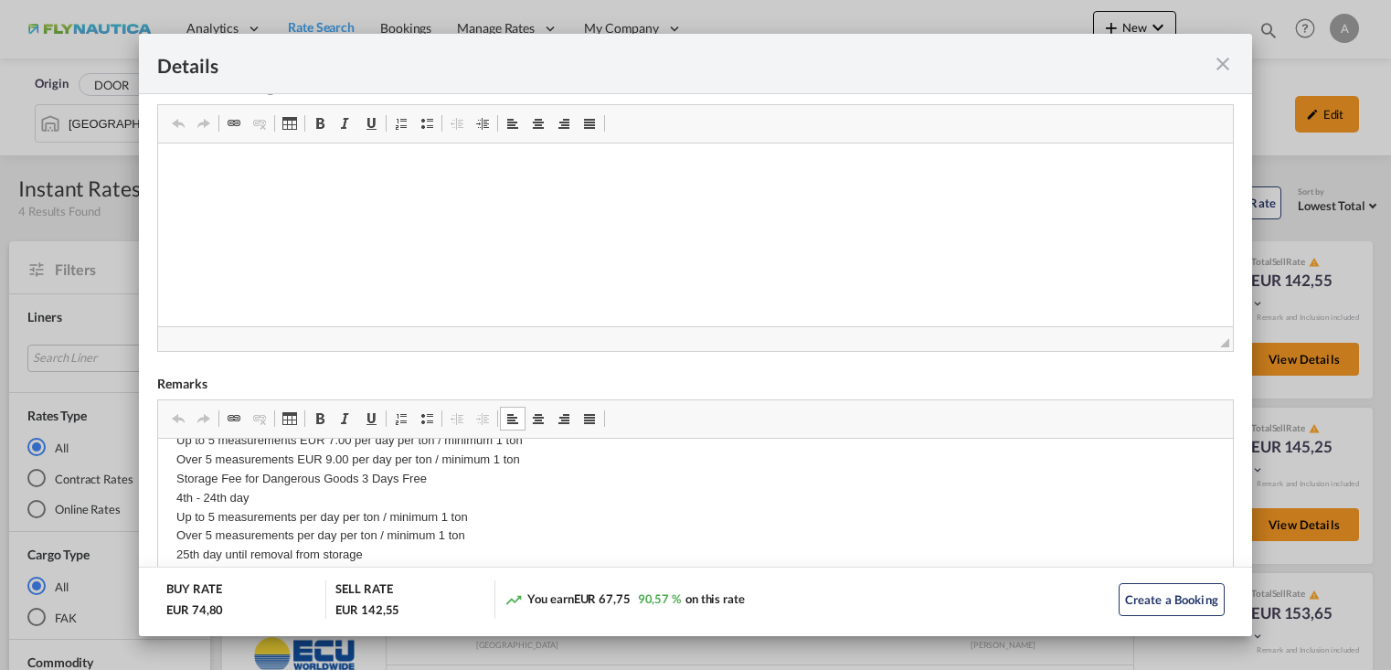
scroll to position [466, 0]
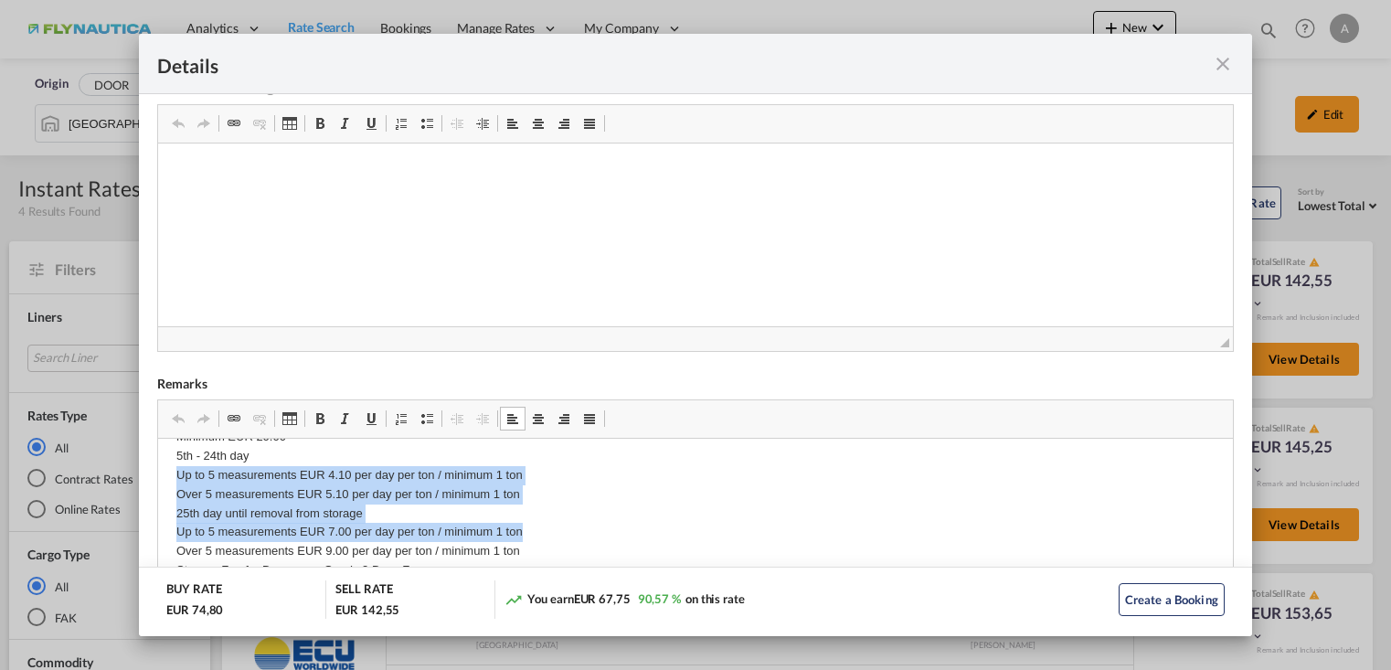
drag, startPoint x: 543, startPoint y: 532, endPoint x: 176, endPoint y: 473, distance: 371.0
click at [176, 473] on p "ZAPP / AES EUR 7,50 T1-handling/change of custodian EUR 25,00 inkl. 2 Positione…" at bounding box center [695, 341] width 1038 height 703
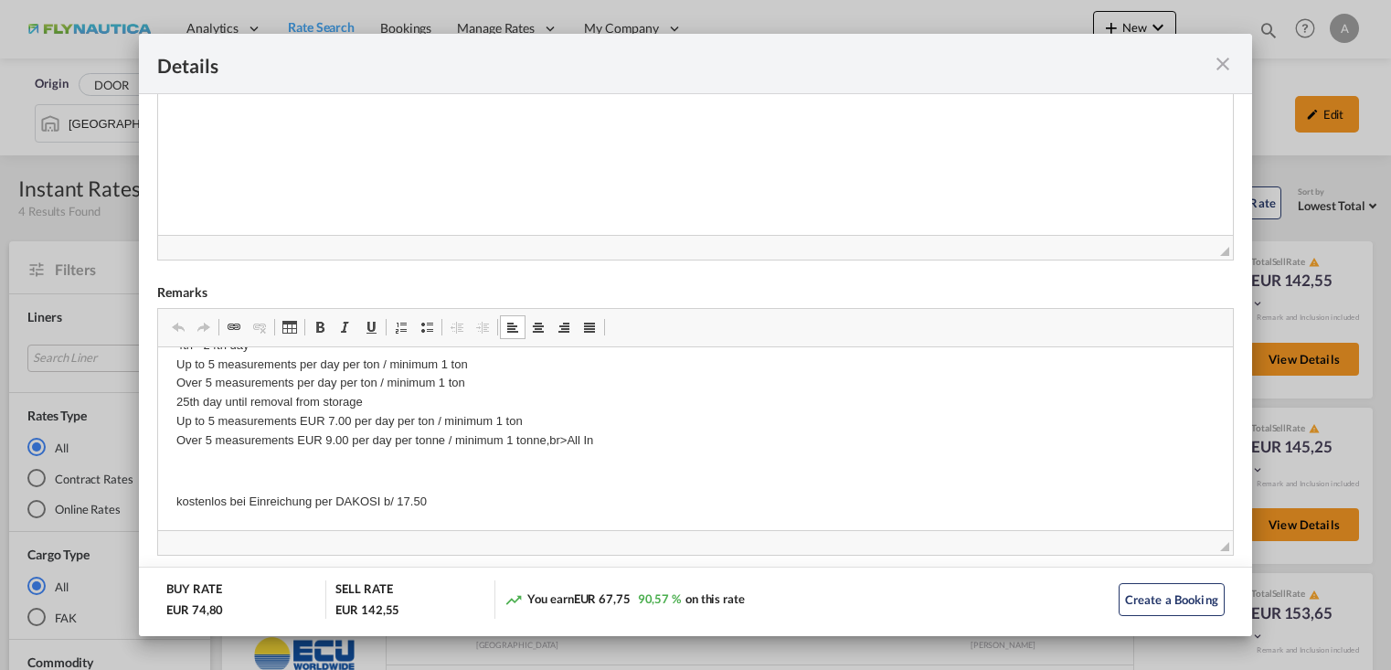
scroll to position [520, 0]
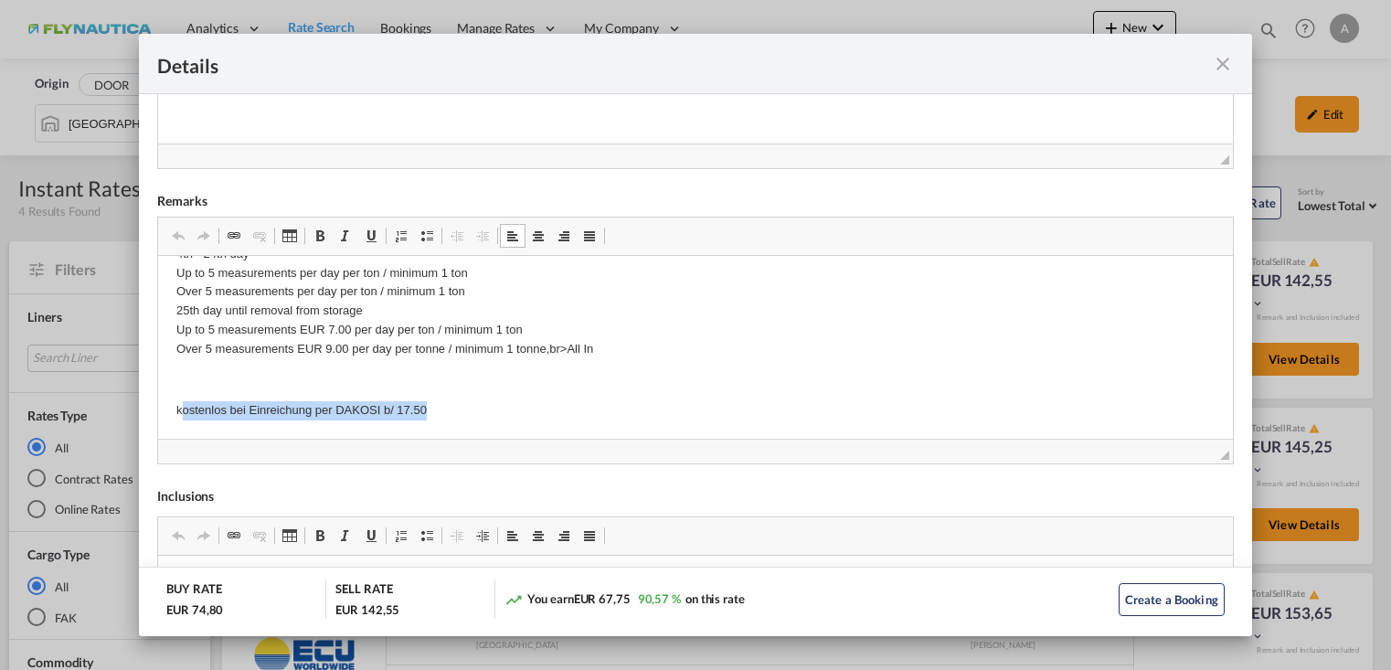
drag, startPoint x: 445, startPoint y: 406, endPoint x: 181, endPoint y: 393, distance: 264.4
click at [181, 393] on body "ZAPP / AES EUR 7,50 T1-handling/change of custodian EUR 25,00 inkl. 2 Positione…" at bounding box center [695, 37] width 1038 height 765
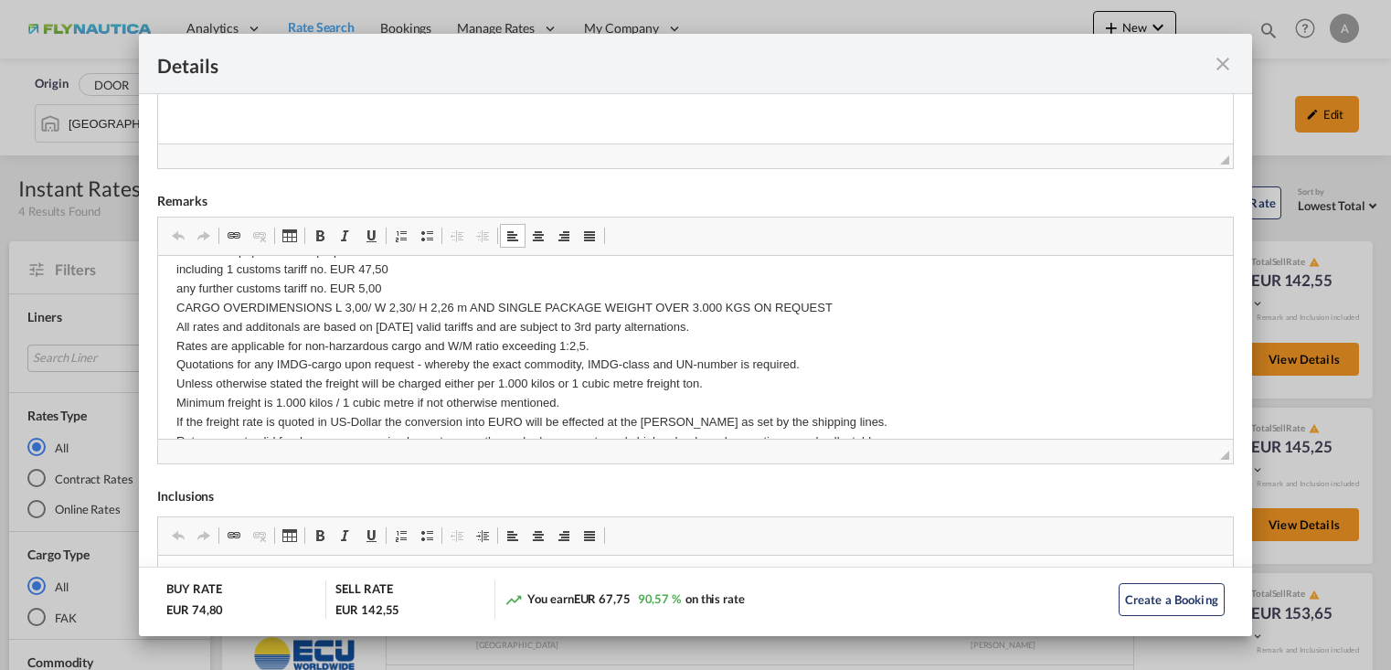
scroll to position [0, 0]
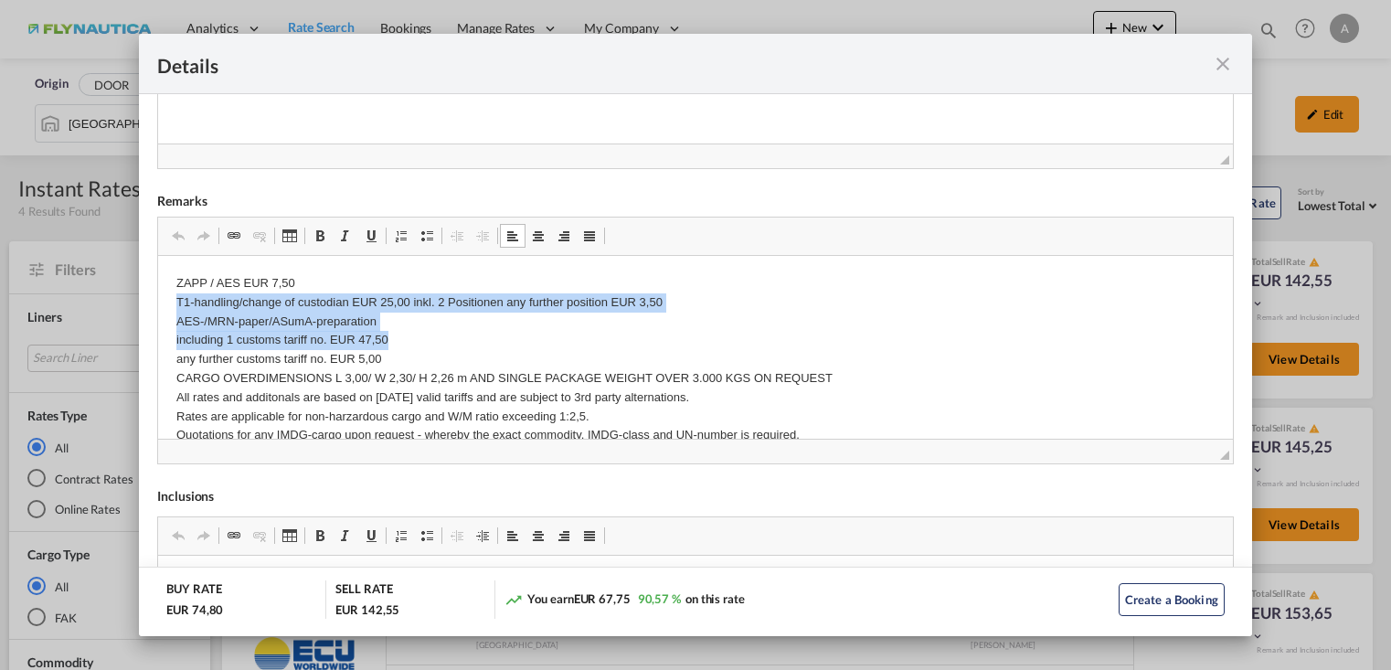
drag, startPoint x: 408, startPoint y: 348, endPoint x: 164, endPoint y: 298, distance: 249.1
click at [164, 298] on html "ZAPP / AES EUR 7,50 T1-handling/change of custodian EUR 25,00 inkl. 2 Positione…" at bounding box center [695, 655] width 1075 height 801
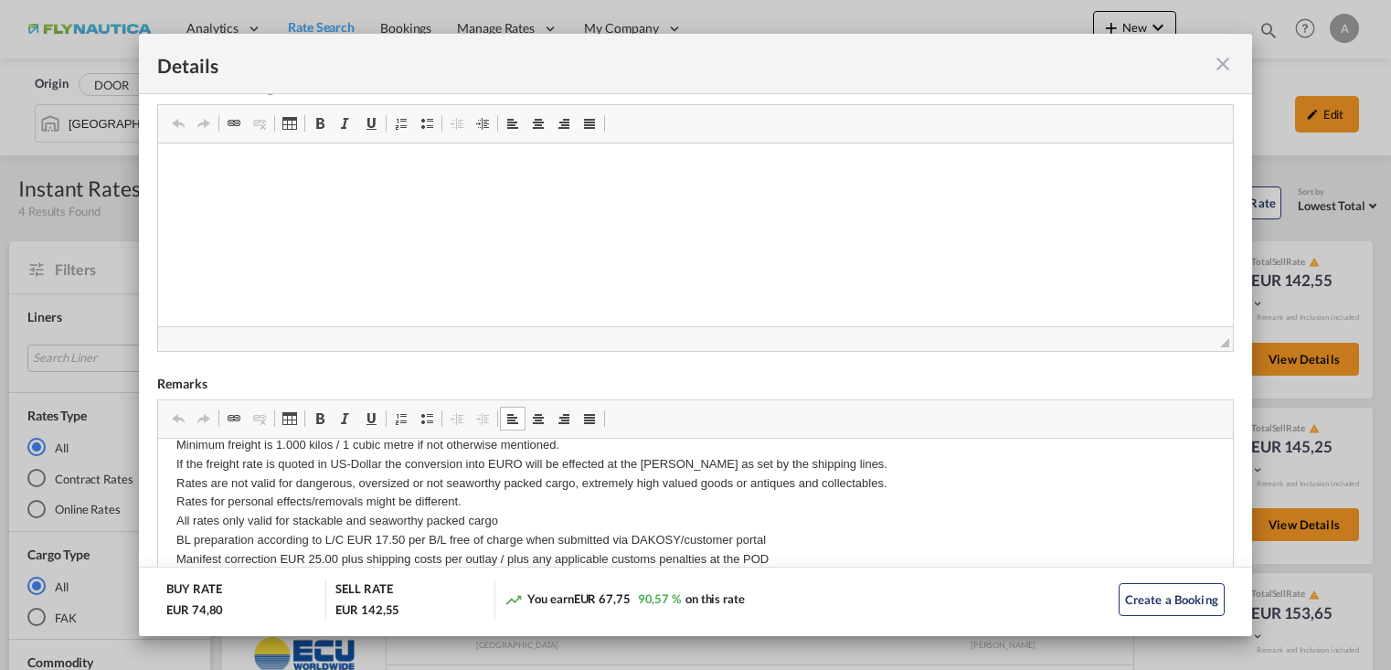
scroll to position [183, 0]
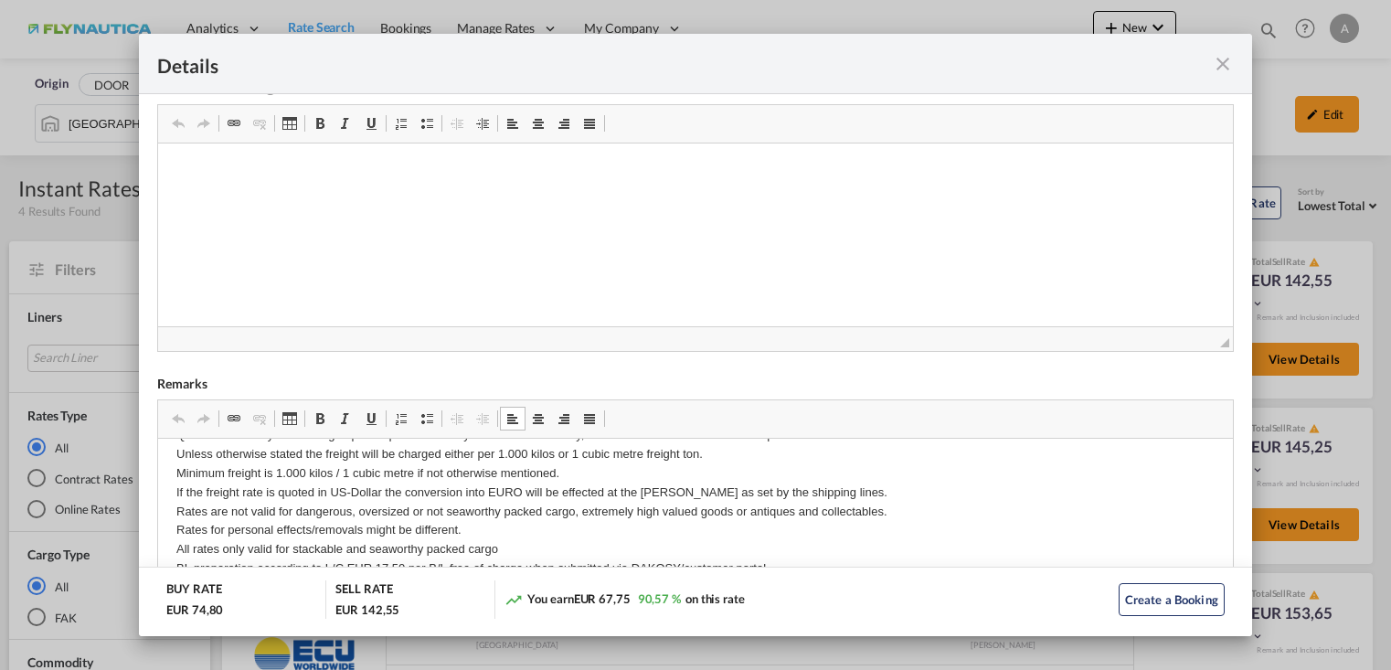
click at [1240, 66] on div "Details" at bounding box center [695, 64] width 1113 height 60
click at [1220, 65] on md-icon "icon-close fg-AAA8AD m-0 cursor" at bounding box center [1223, 64] width 22 height 22
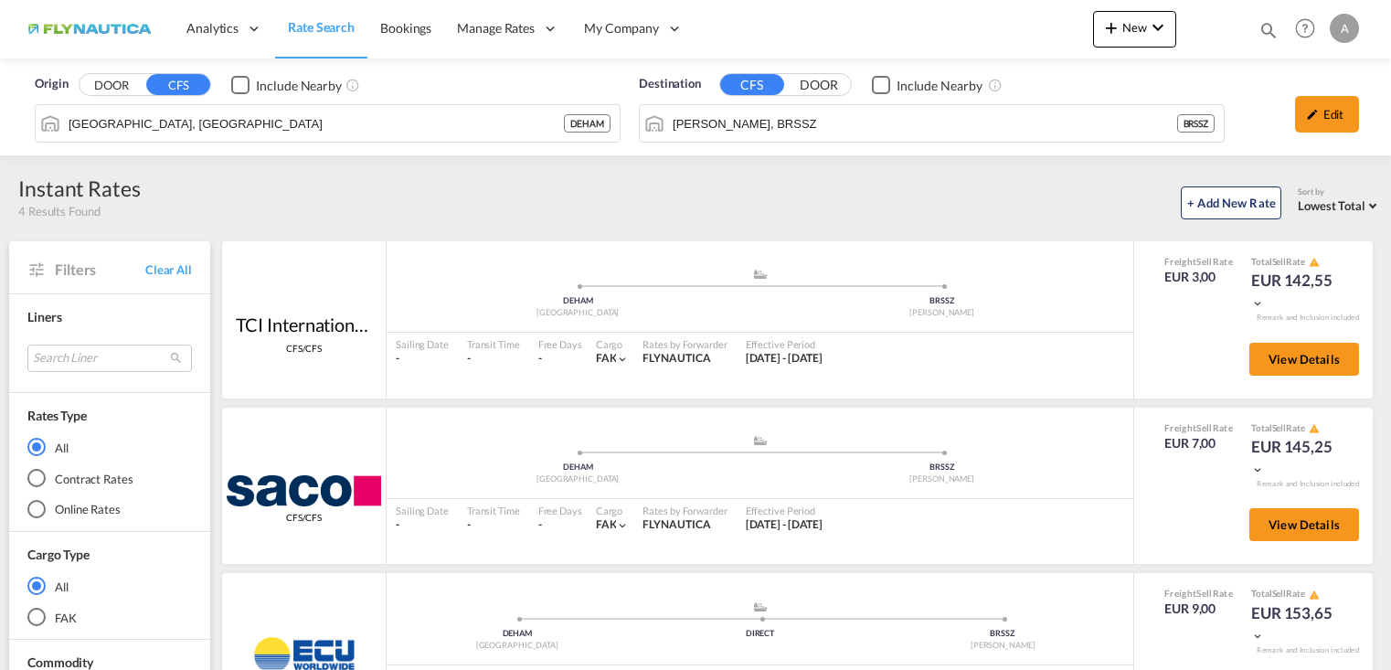
scroll to position [50, 0]
